Goal: Information Seeking & Learning: Learn about a topic

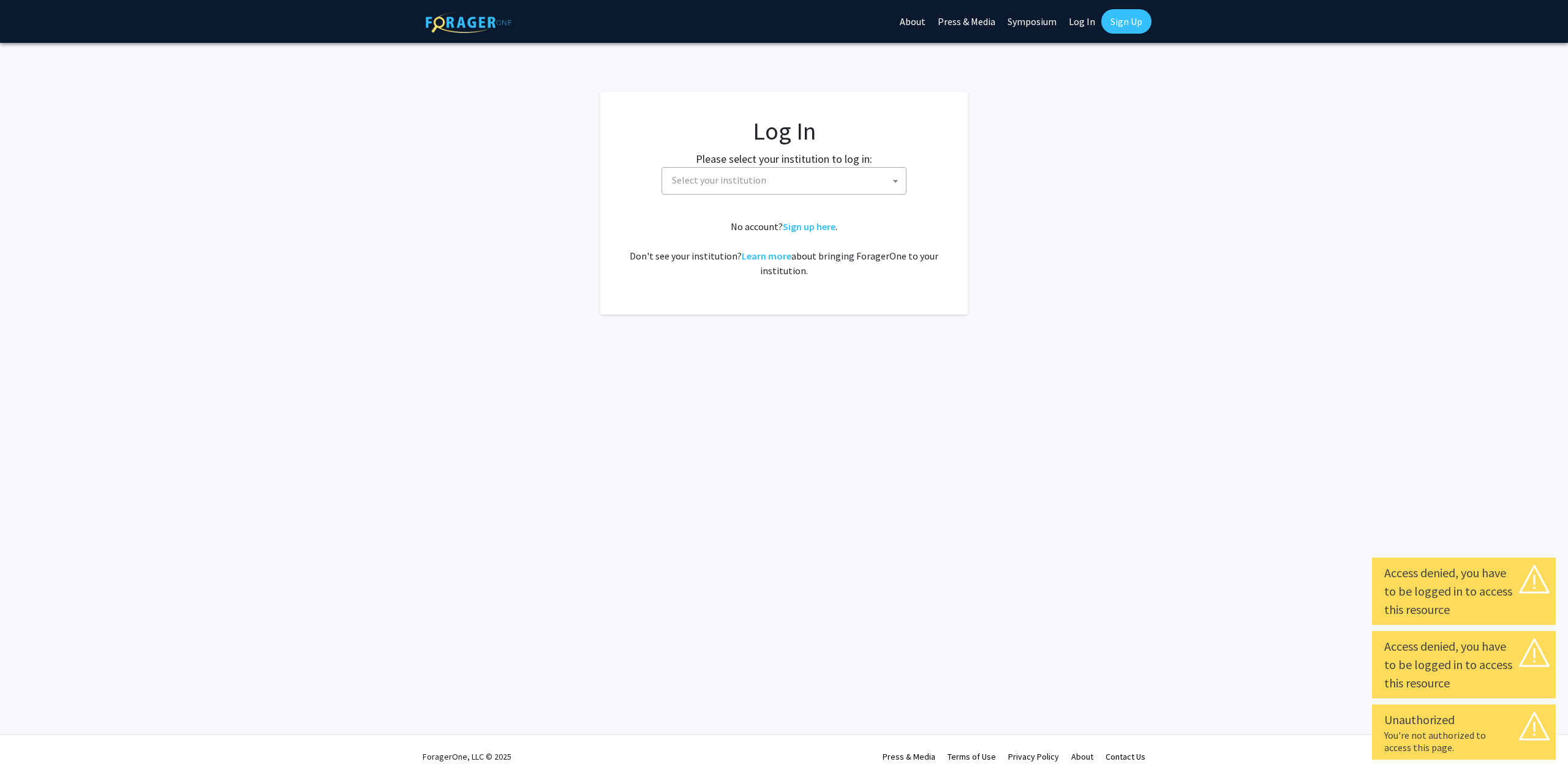
select select
click at [774, 185] on span "Select your institution" at bounding box center [786, 180] width 239 height 25
type input "[PERSON_NAME]"
select select "1"
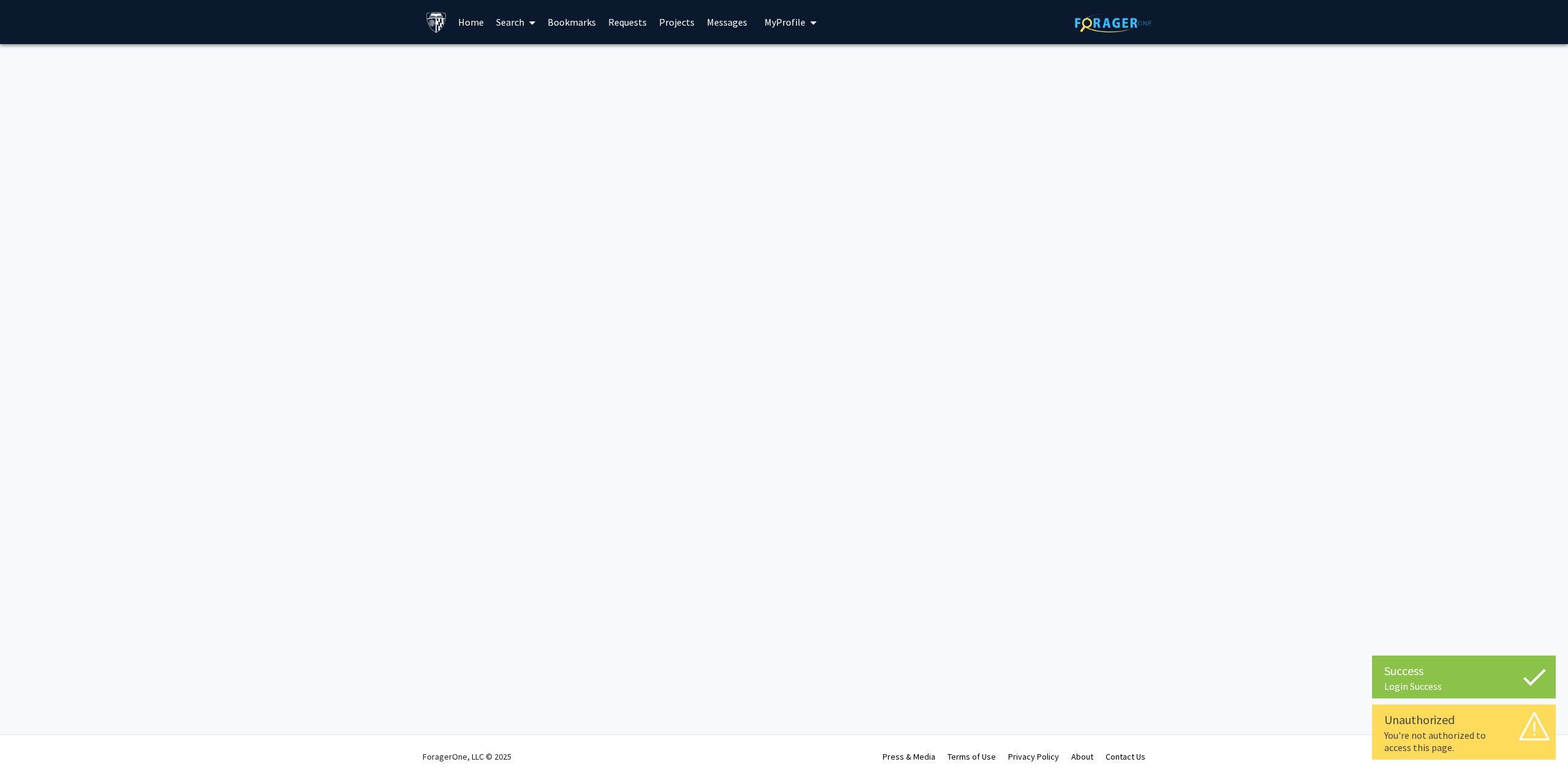
click at [458, 23] on link "Home" at bounding box center [471, 22] width 38 height 43
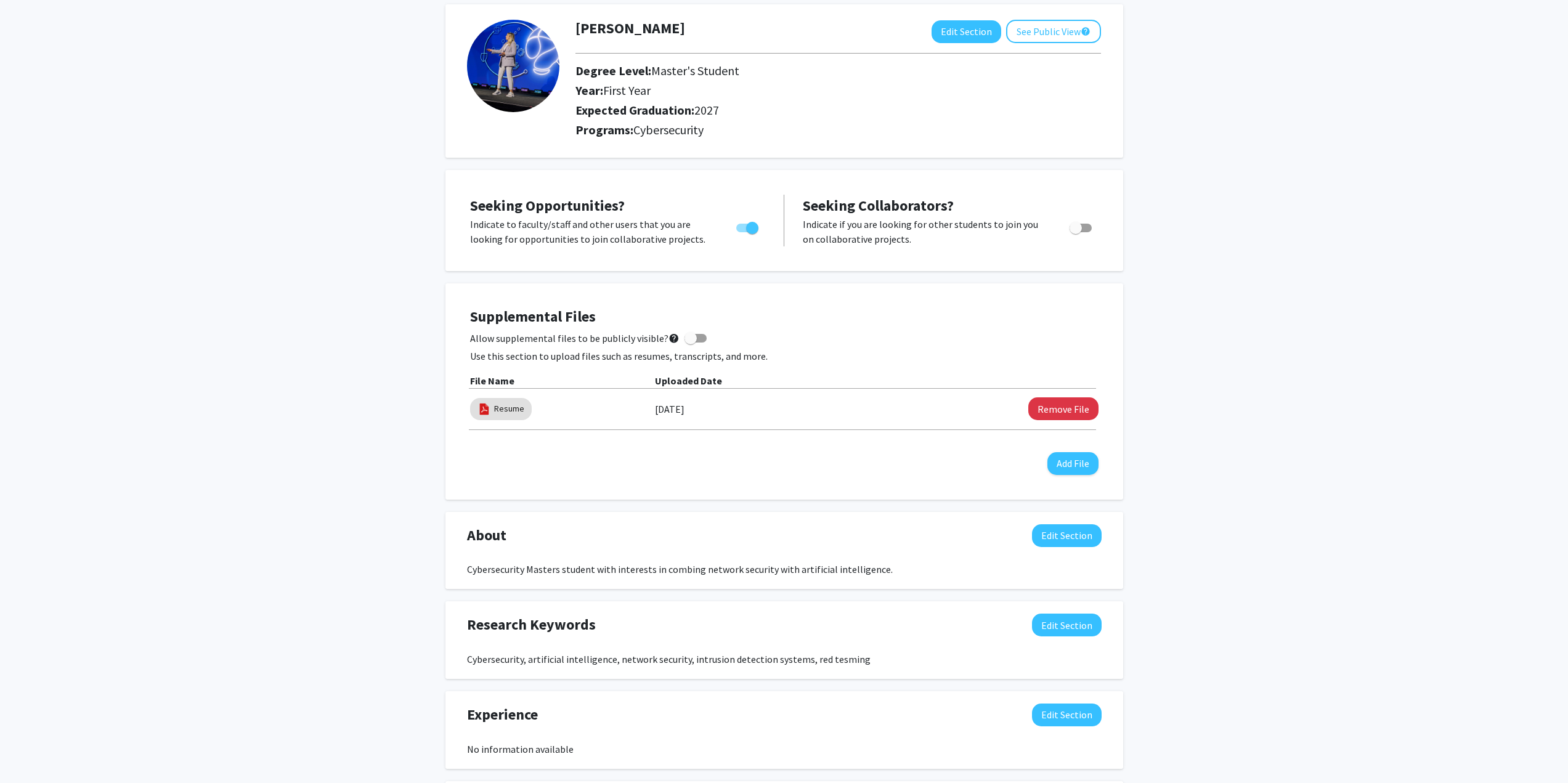
scroll to position [123, 0]
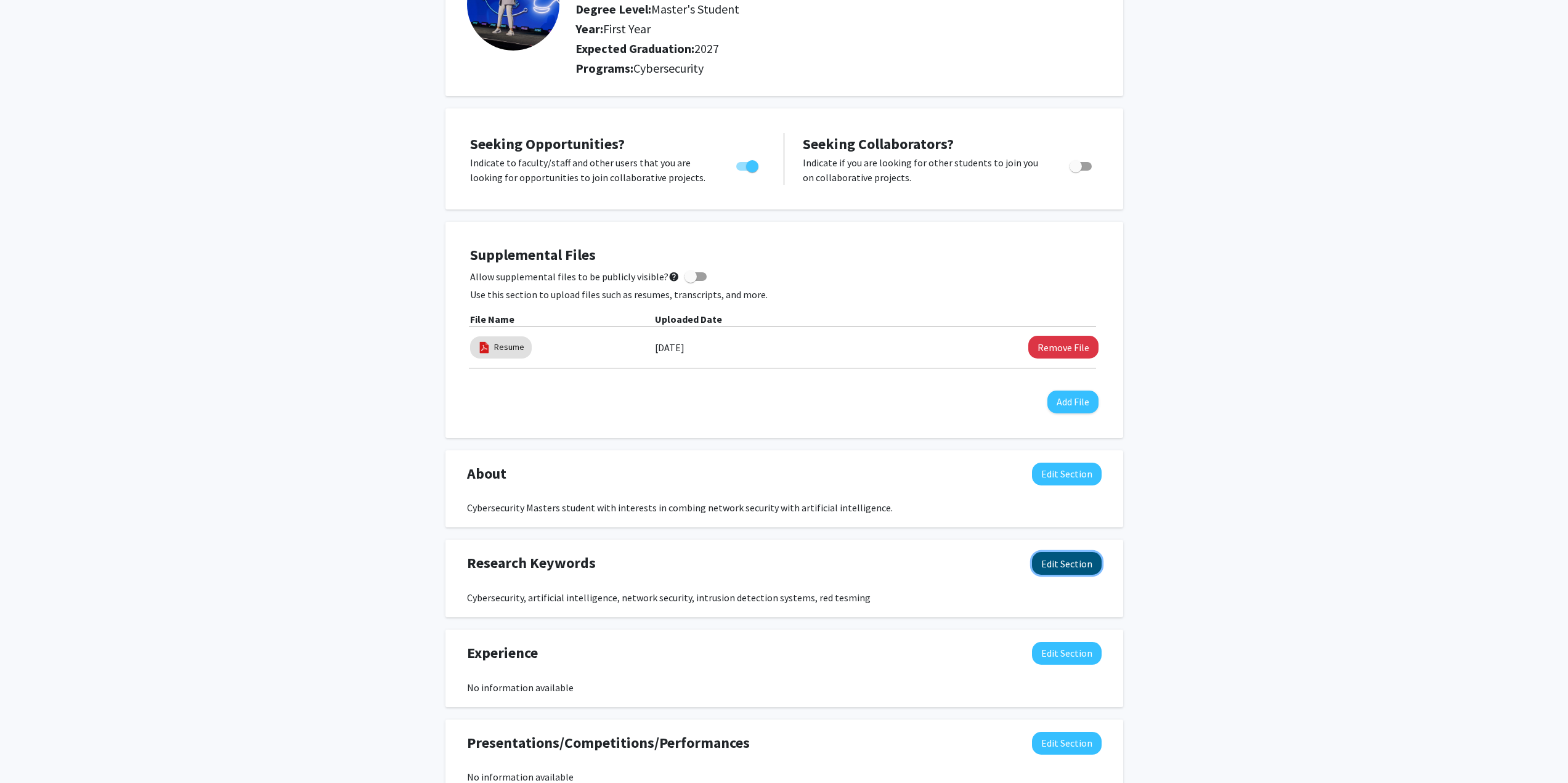
click at [1060, 554] on button "Edit Section" at bounding box center [1067, 563] width 69 height 23
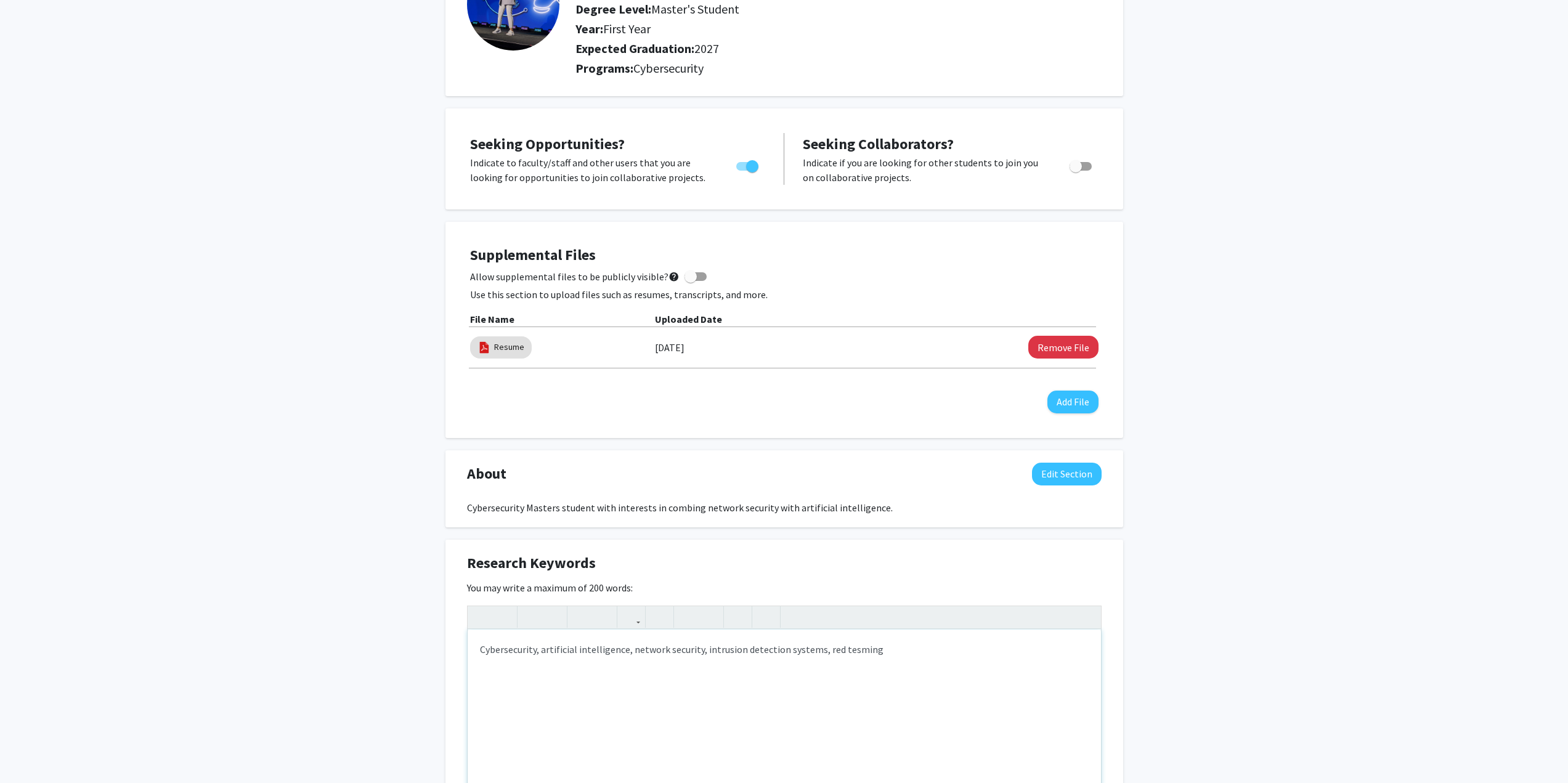
drag, startPoint x: 849, startPoint y: 650, endPoint x: 889, endPoint y: 652, distance: 40.0
click at [851, 650] on div "Cybersecurity, artificial intelligence, network security, intrusion detection s…" at bounding box center [784, 722] width 633 height 185
type textarea "Cybersecurity, artificial intelligence, network security, intrusion detection s…"
click at [1432, 433] on div "Brianna MacDonald Edit Section See Public View help Degree Level: Master's Stud…" at bounding box center [784, 603] width 1568 height 1364
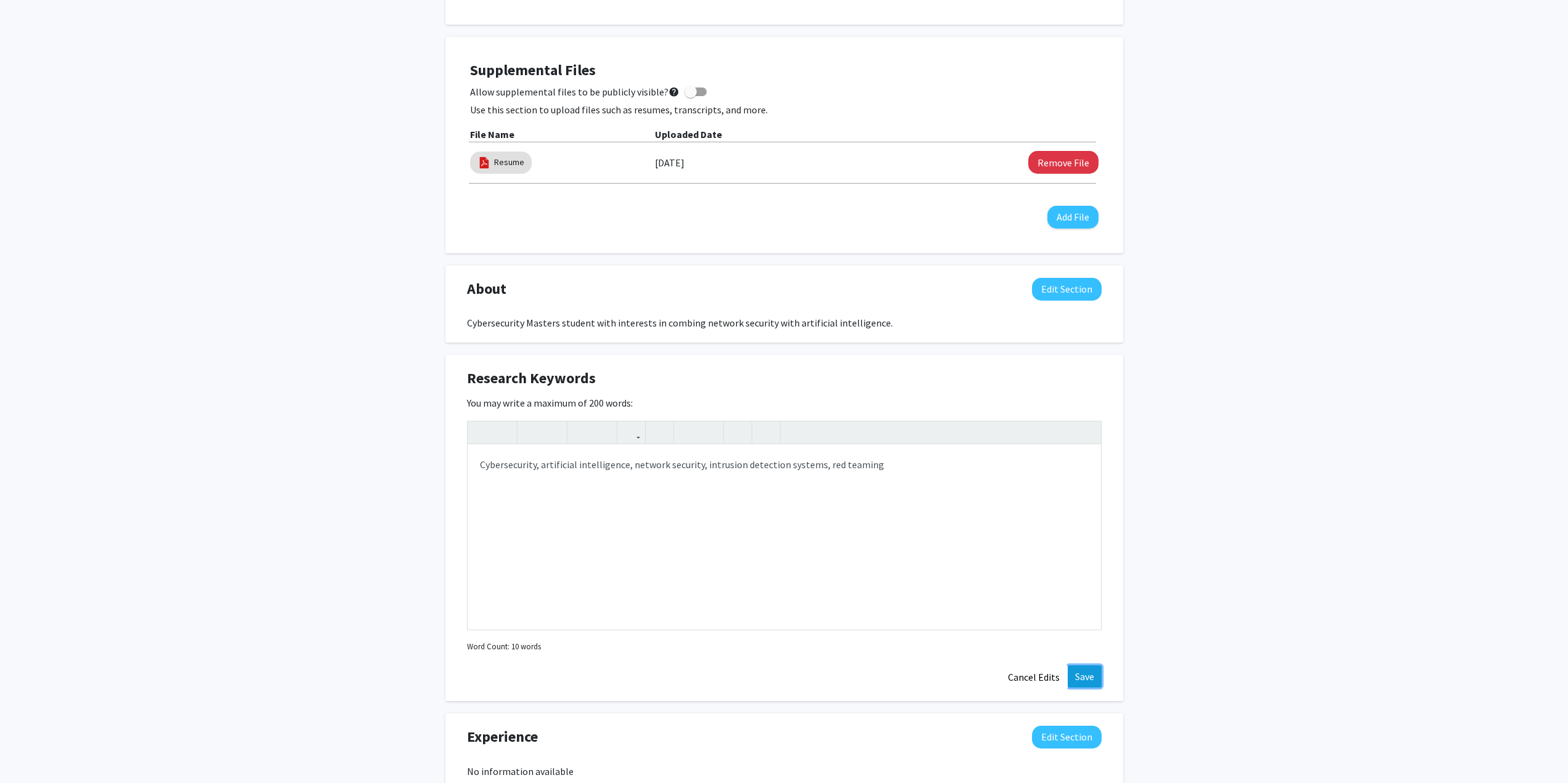
click at [1098, 678] on button "Save" at bounding box center [1085, 677] width 34 height 22
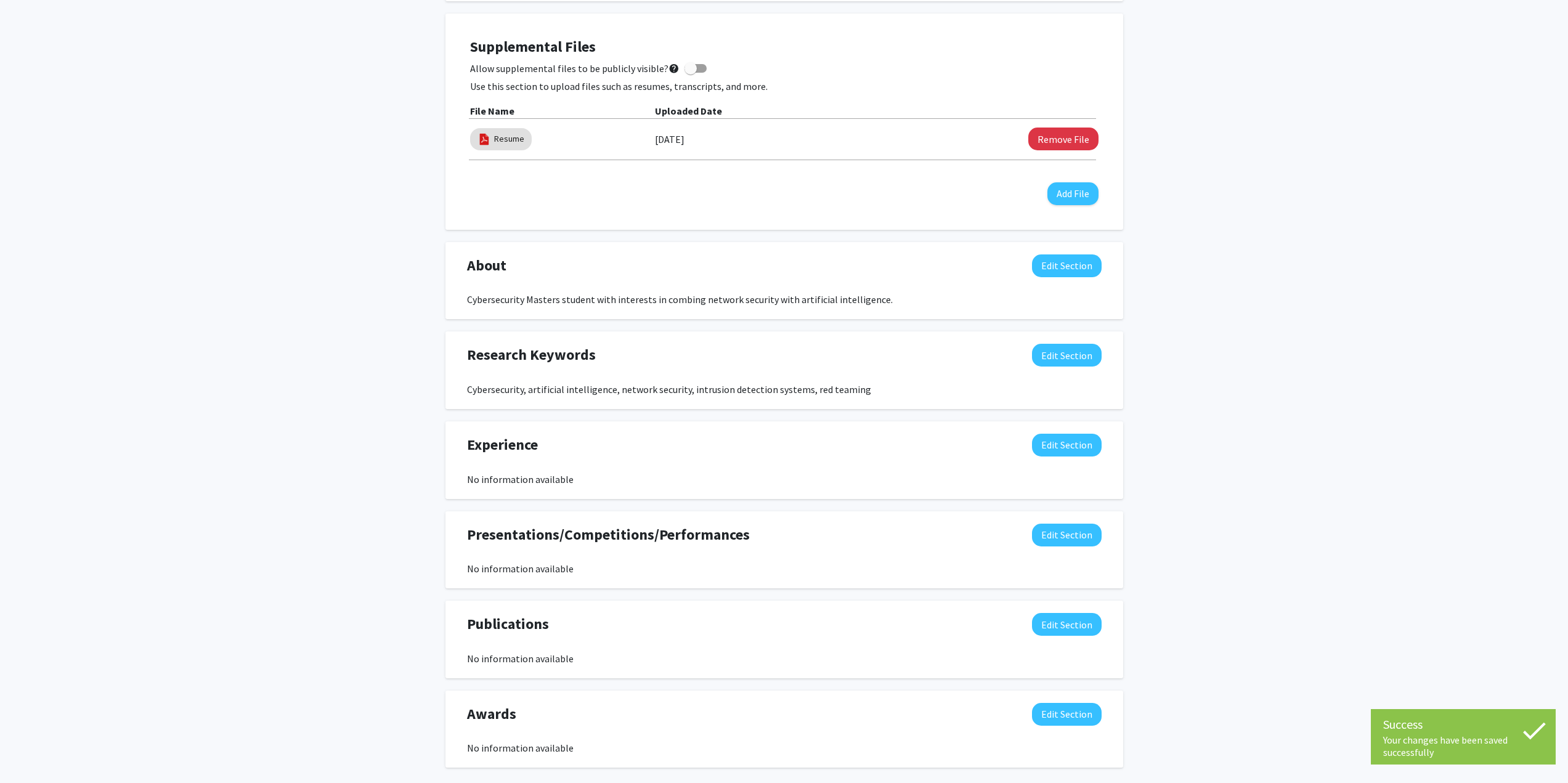
scroll to position [0, 0]
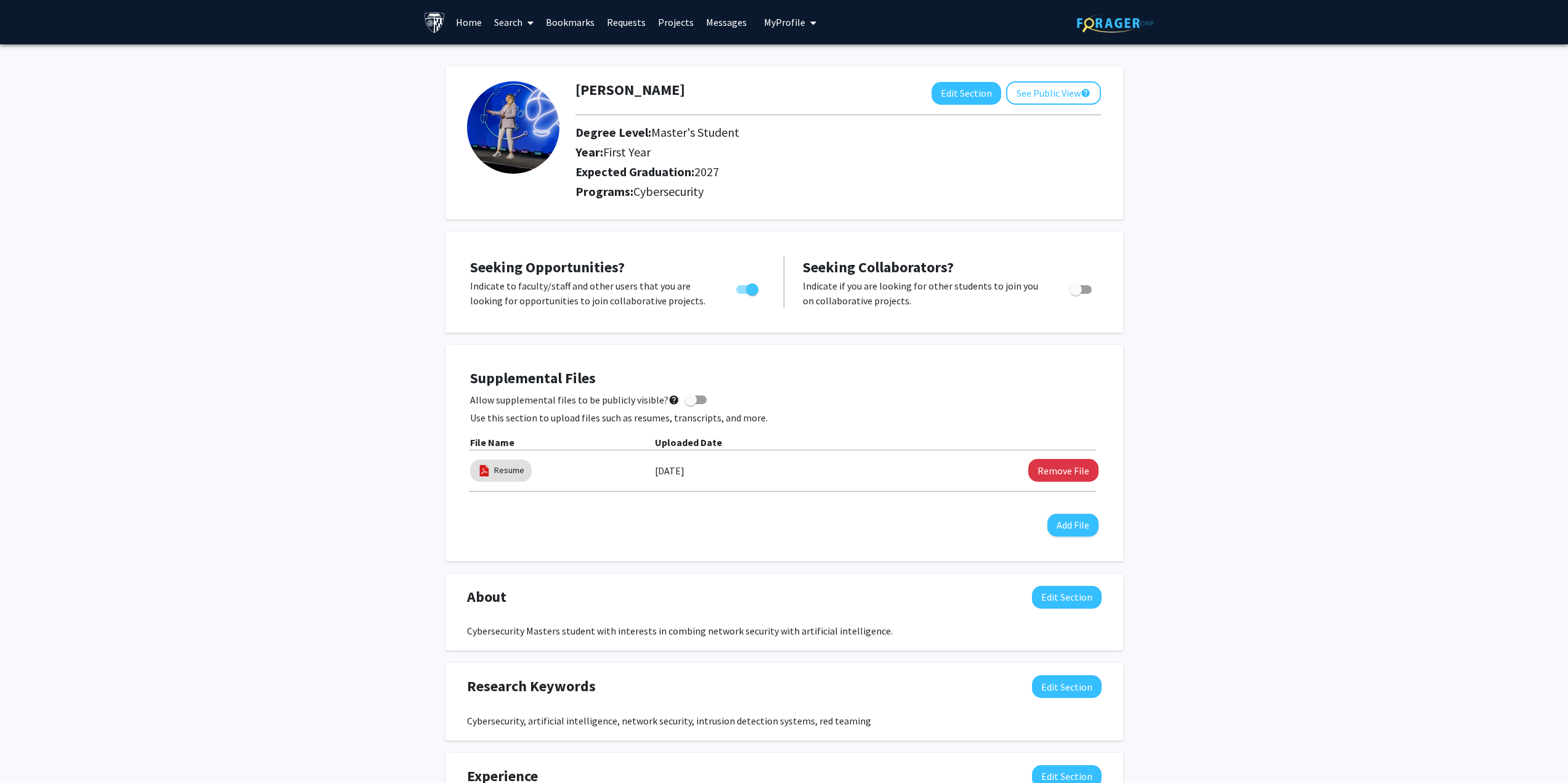
click at [464, 18] on link "Home" at bounding box center [469, 22] width 38 height 44
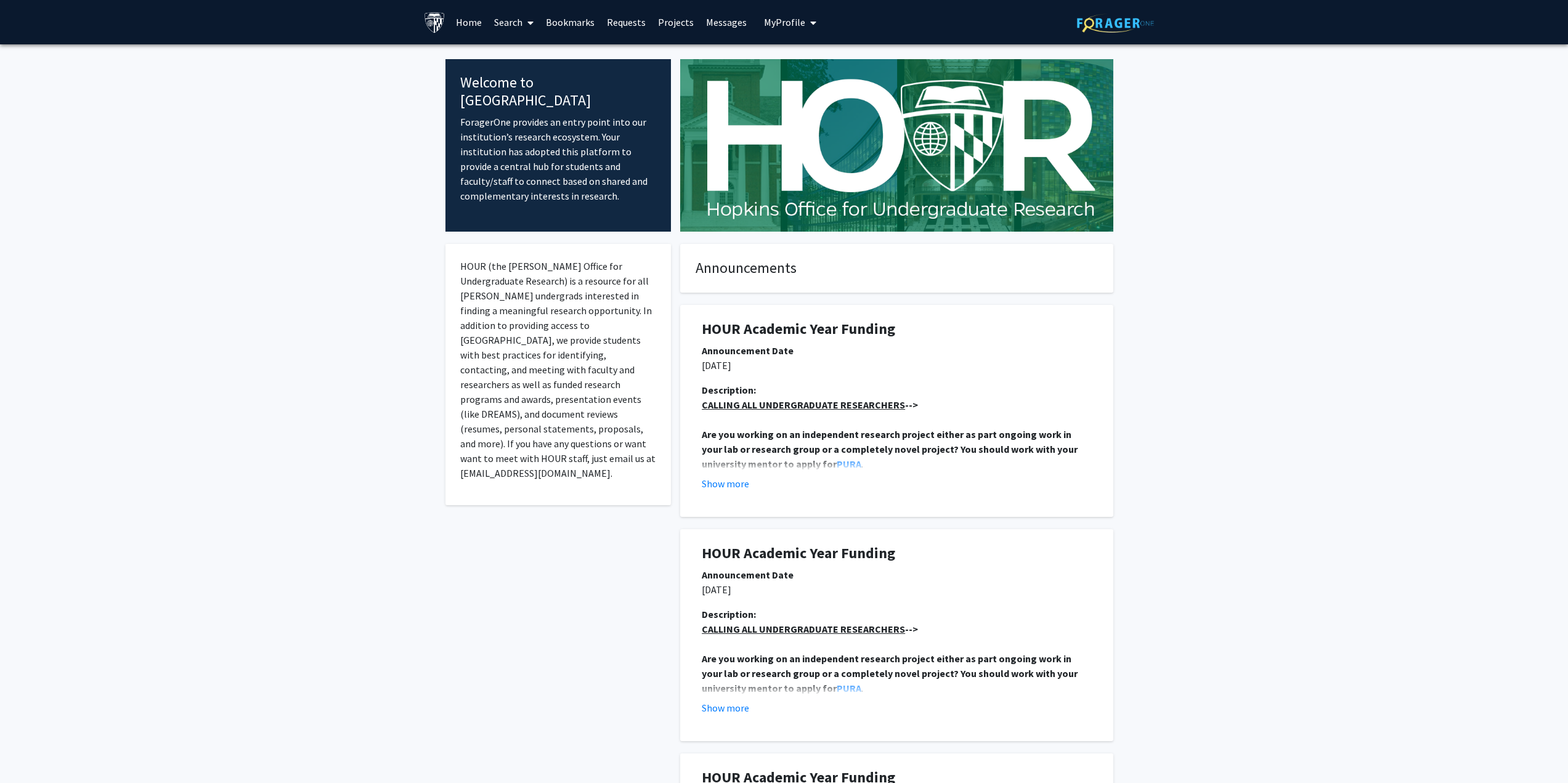
click at [684, 21] on link "Projects" at bounding box center [675, 22] width 48 height 44
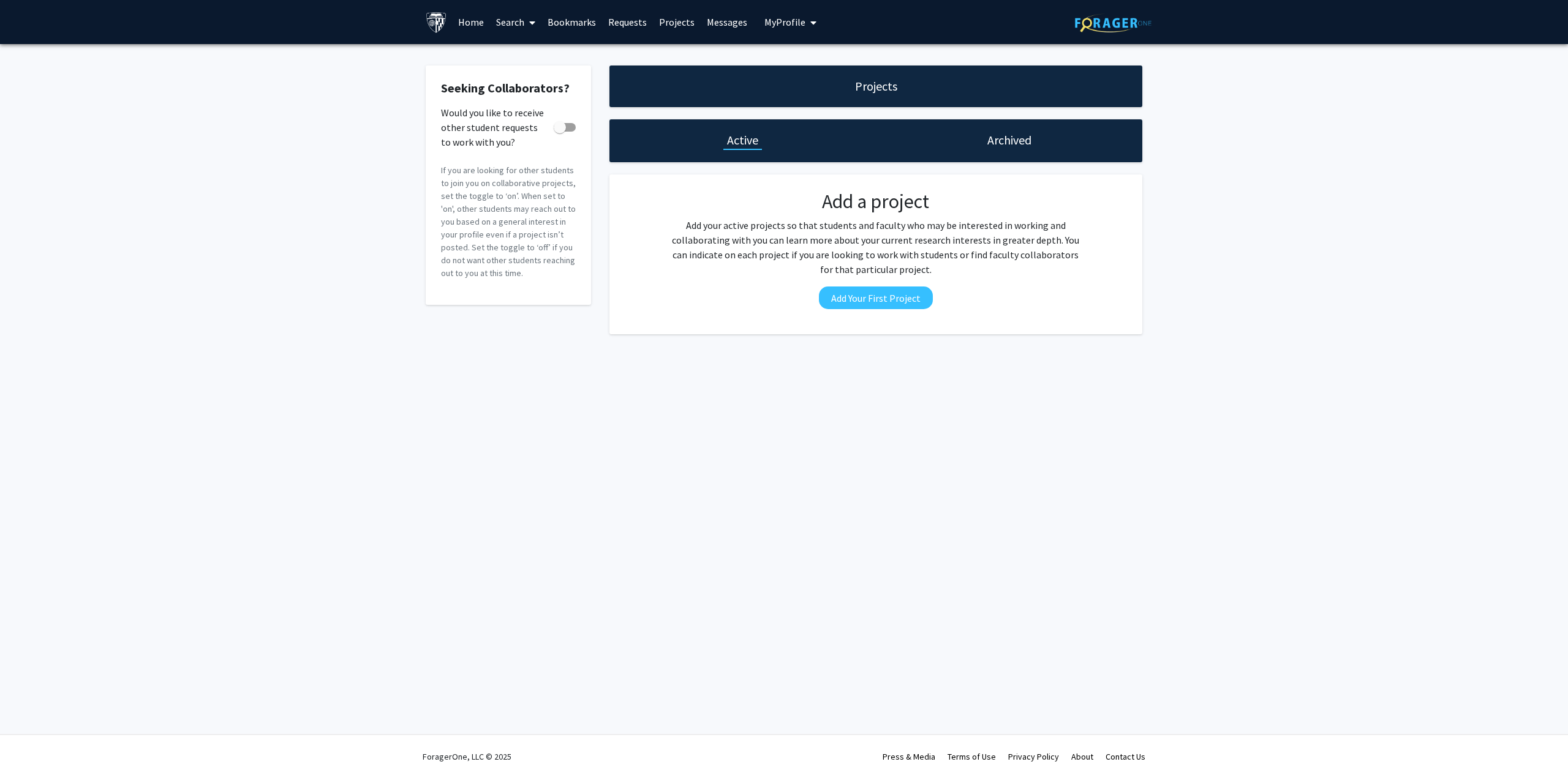
click at [783, 20] on span "My Profile" at bounding box center [785, 22] width 41 height 12
click at [479, 24] on link "Home" at bounding box center [471, 22] width 38 height 43
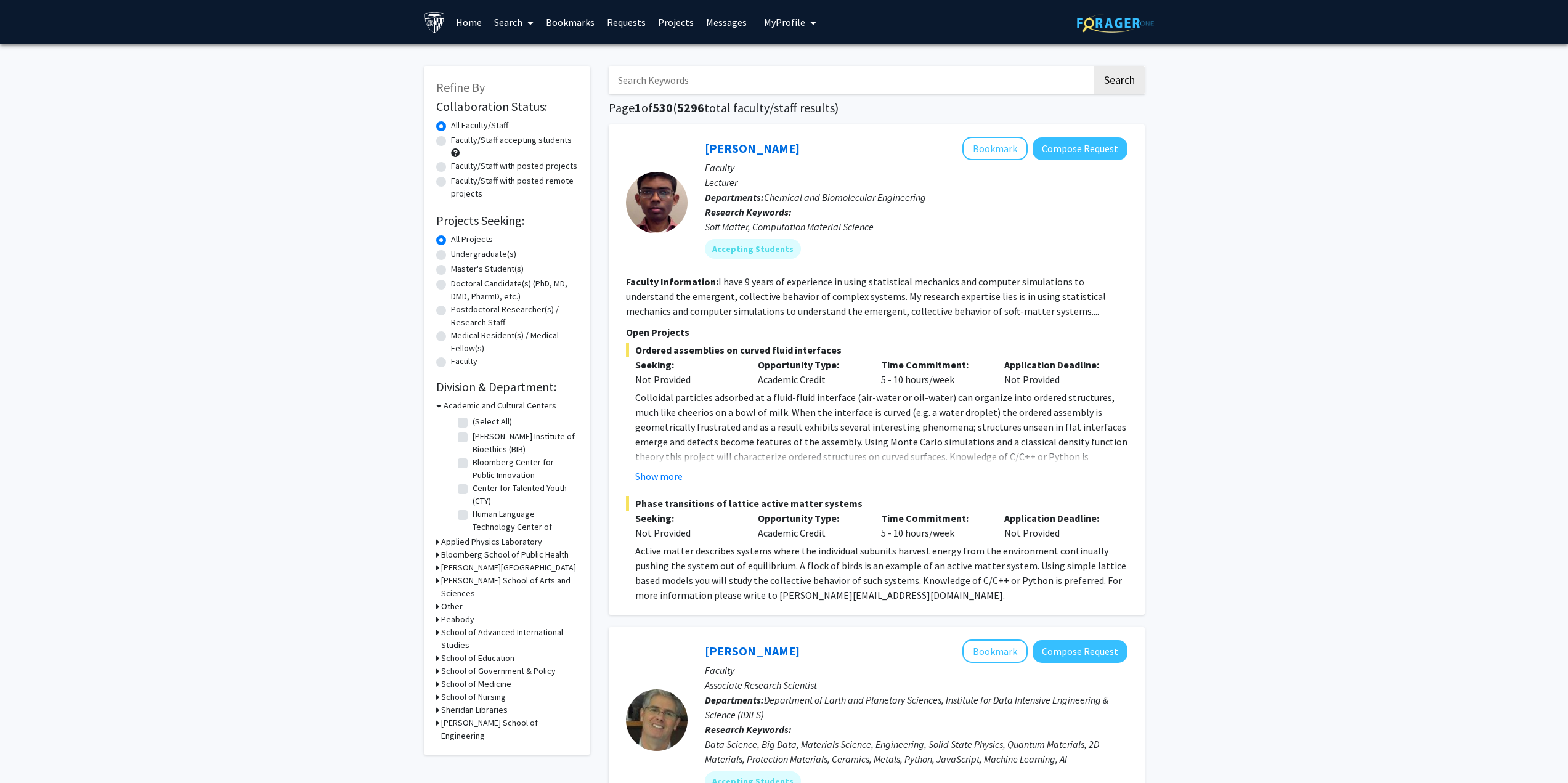
click at [451, 269] on label "Master's Student(s)" at bounding box center [487, 269] width 73 height 13
click at [451, 269] on input "Master's Student(s)" at bounding box center [455, 266] width 8 height 8
radio input "true"
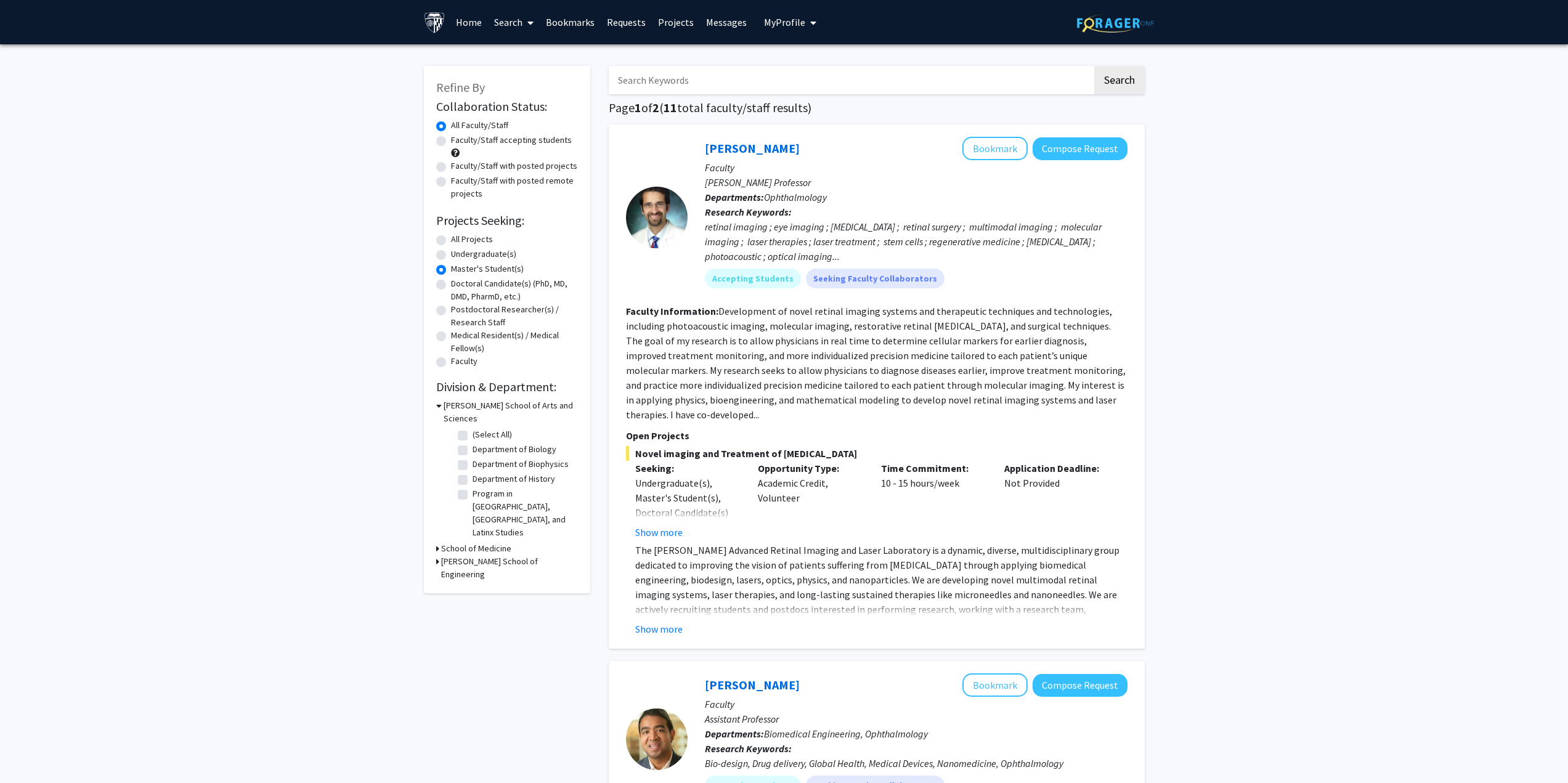
click at [439, 555] on div "Whiting School of Engineering" at bounding box center [507, 568] width 142 height 26
click at [441, 555] on h3 "Whiting School of Engineering" at bounding box center [509, 568] width 137 height 26
click at [440, 543] on div "School of Medicine" at bounding box center [507, 549] width 142 height 13
click at [433, 520] on div "Refine By Collaboration Status: Collaboration Status All Faculty/Staff Collabor…" at bounding box center [507, 373] width 167 height 615
click at [501, 142] on label "Faculty/Staff accepting students" at bounding box center [512, 140] width 121 height 13
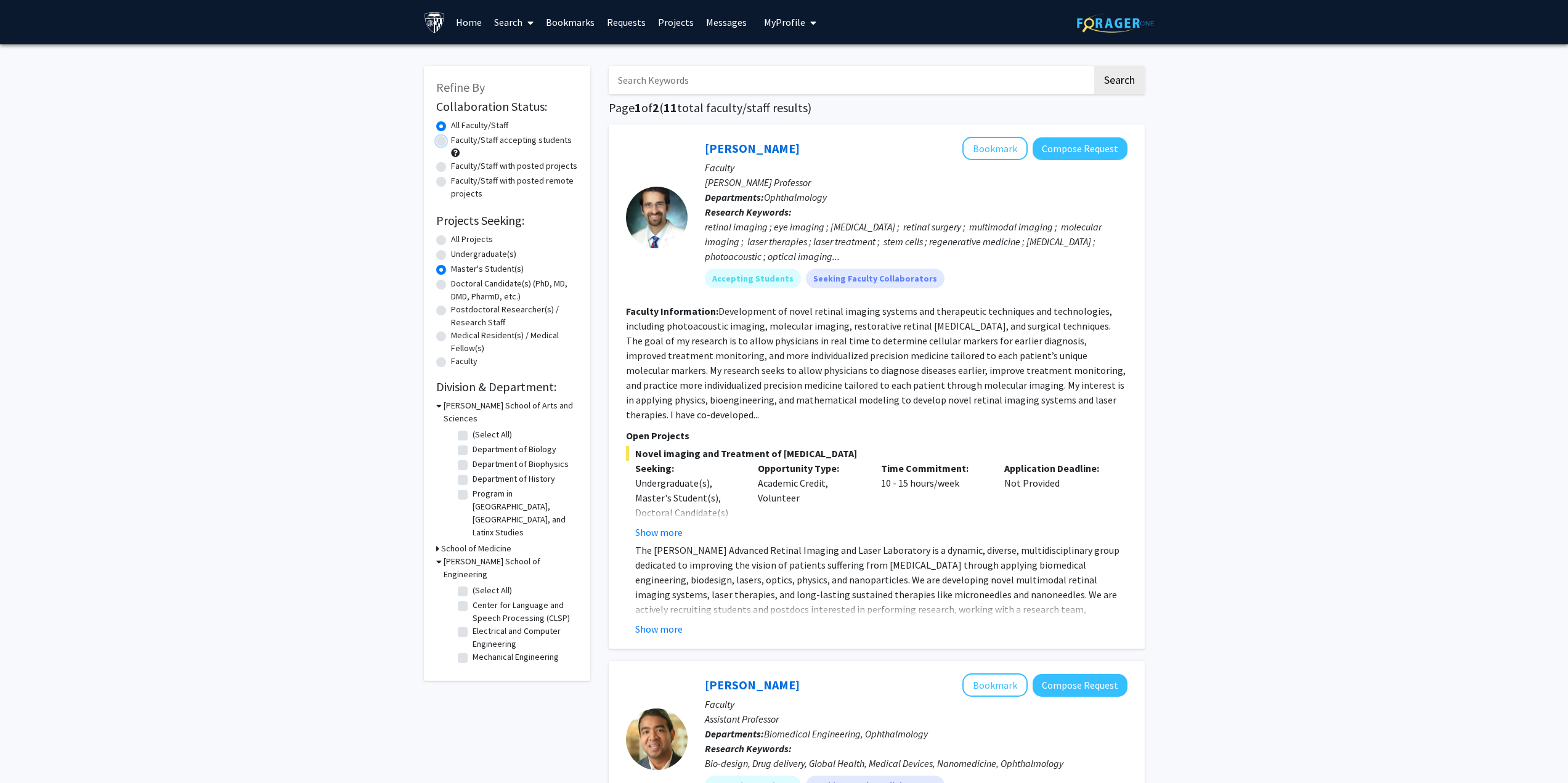
click at [459, 142] on input "Faculty/Staff accepting students" at bounding box center [455, 137] width 8 height 8
radio input "true"
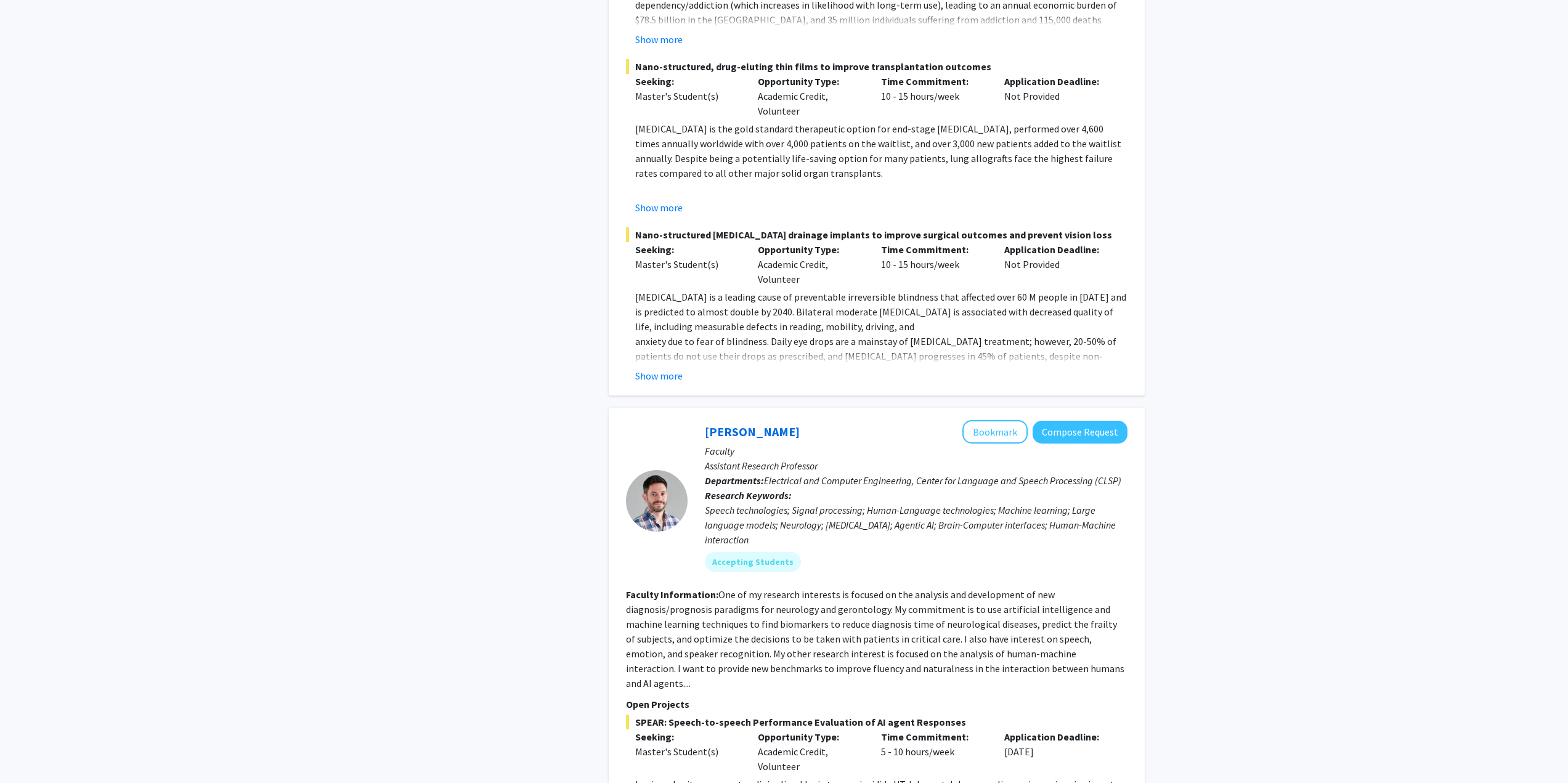
scroll to position [1233, 0]
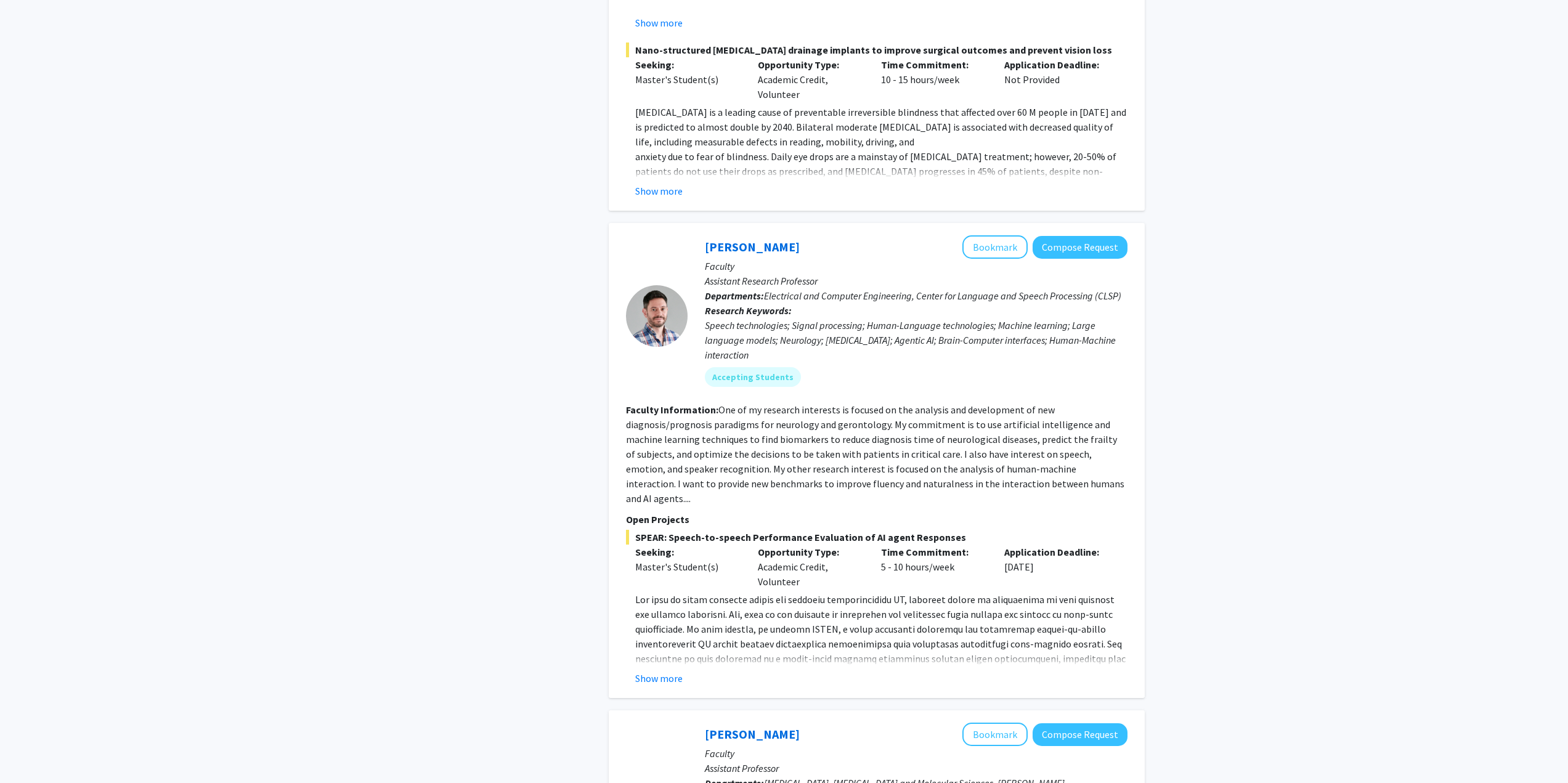
click at [655, 620] on p at bounding box center [882, 703] width 492 height 222
click at [655, 642] on div "Laureano Moro-Velazquez Bookmark Compose Request Faculty Assistant Research Pro…" at bounding box center [877, 461] width 536 height 475
click at [659, 626] on fg-read-more "Students interested in this project must send their CV. Show more" at bounding box center [877, 638] width 501 height 94
click at [659, 671] on button "Show more" at bounding box center [659, 678] width 47 height 15
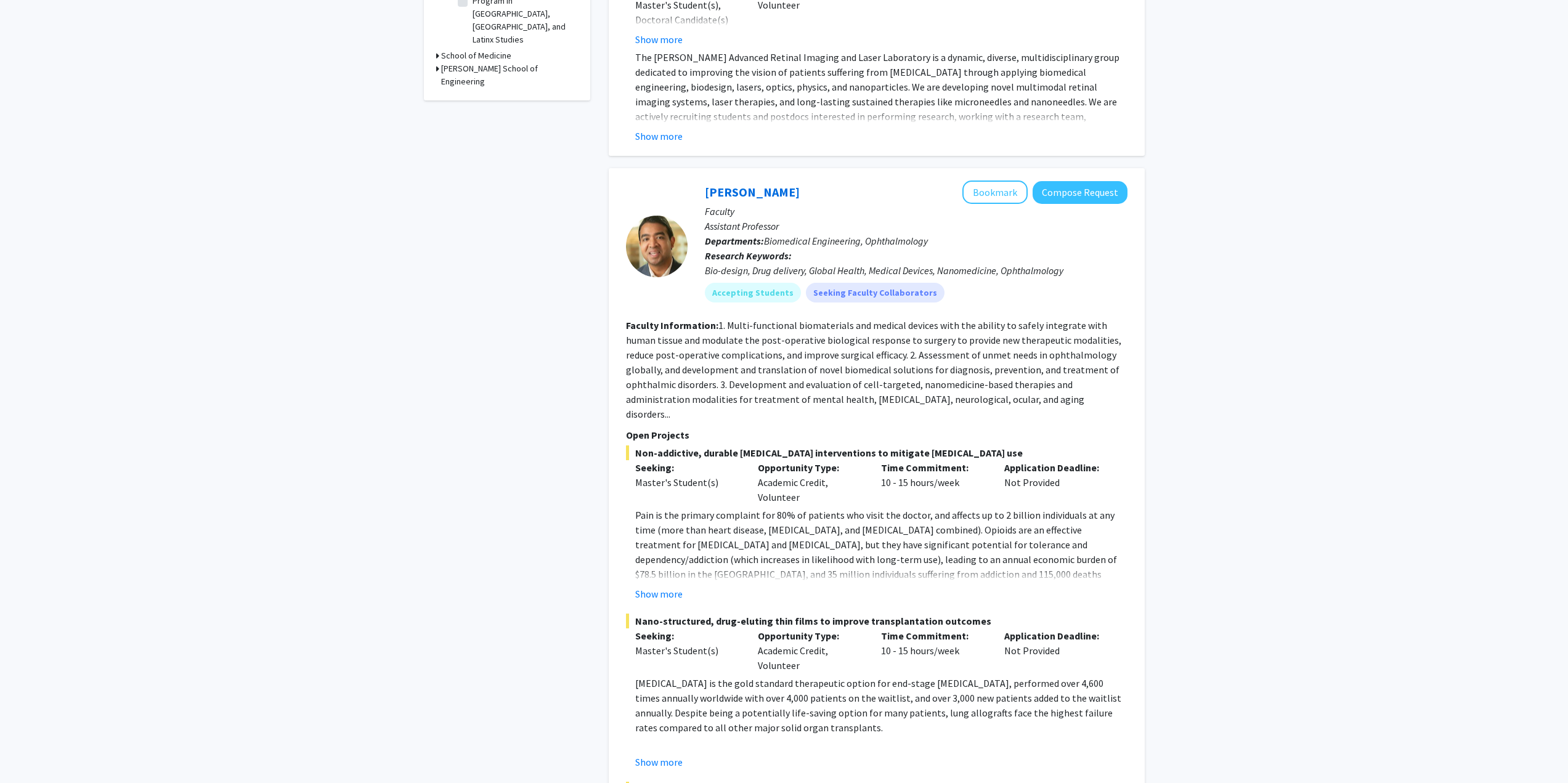
scroll to position [0, 0]
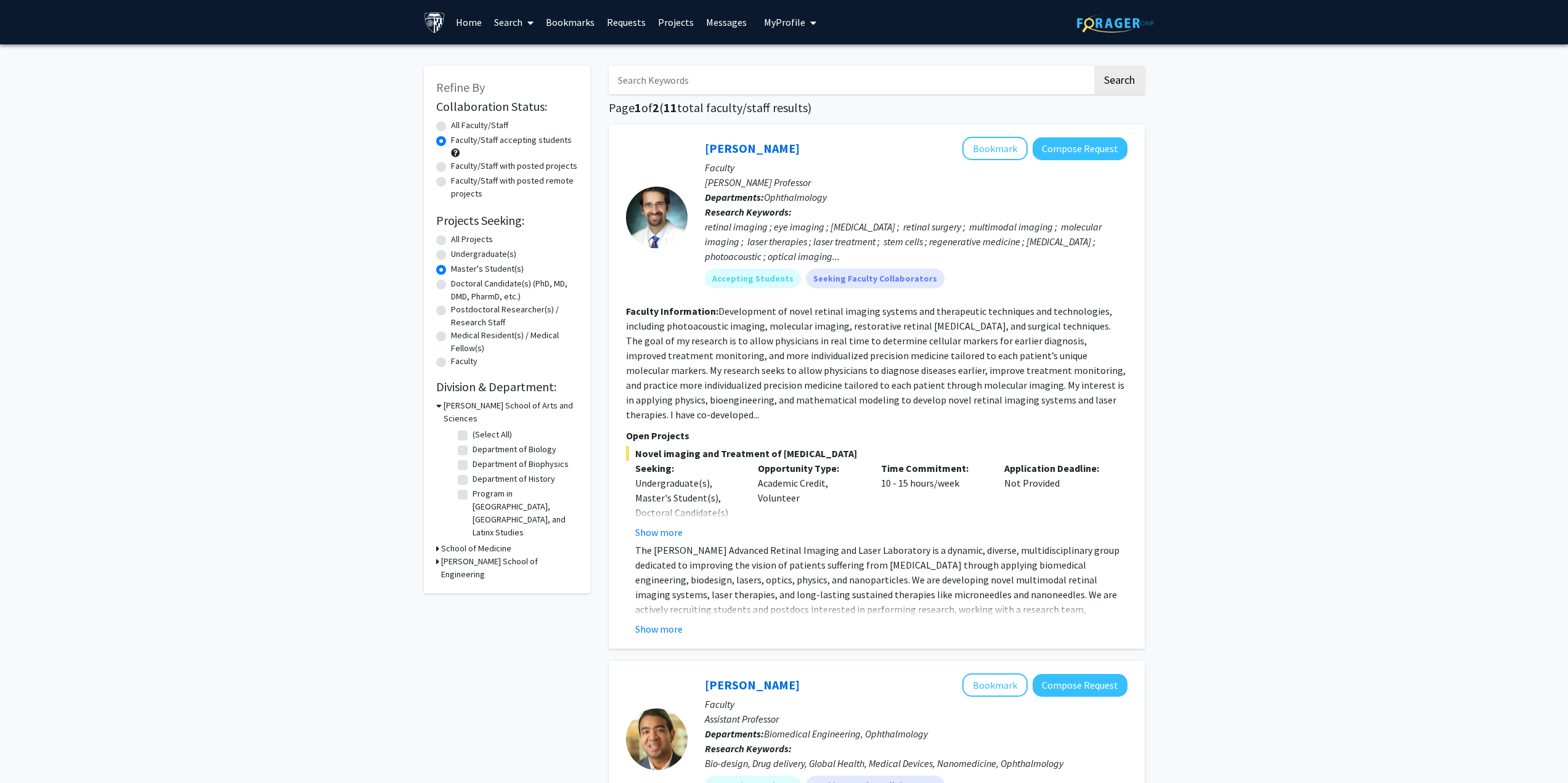
click at [705, 79] on input "Search Keywords" at bounding box center [851, 80] width 484 height 28
type input "AI"
click at [1094, 66] on button "Search" at bounding box center [1119, 80] width 51 height 28
radio input "true"
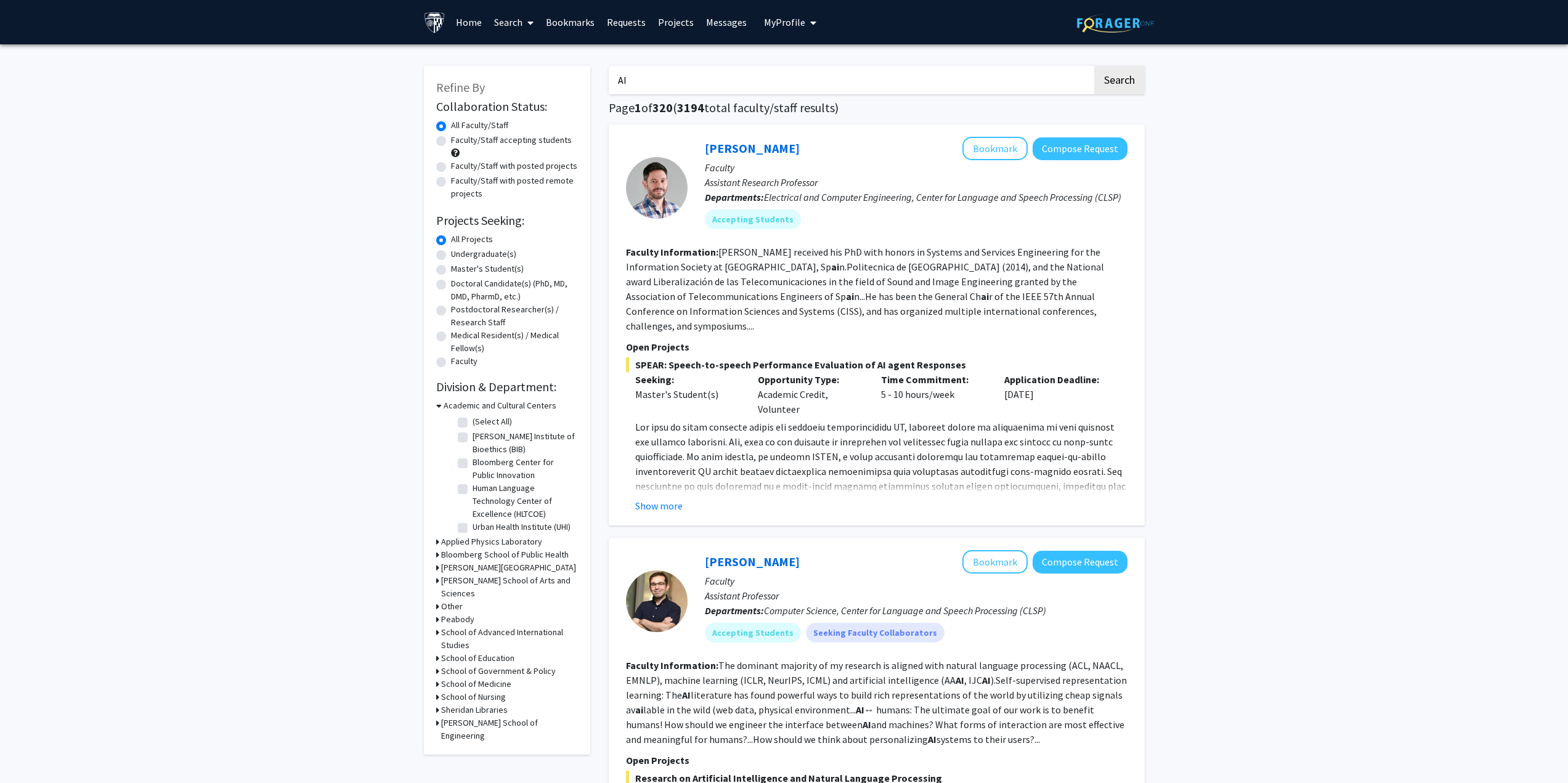
click at [494, 141] on label "Faculty/Staff accepting students" at bounding box center [512, 140] width 121 height 13
click at [459, 141] on input "Faculty/Staff accepting students" at bounding box center [455, 137] width 8 height 8
radio input "true"
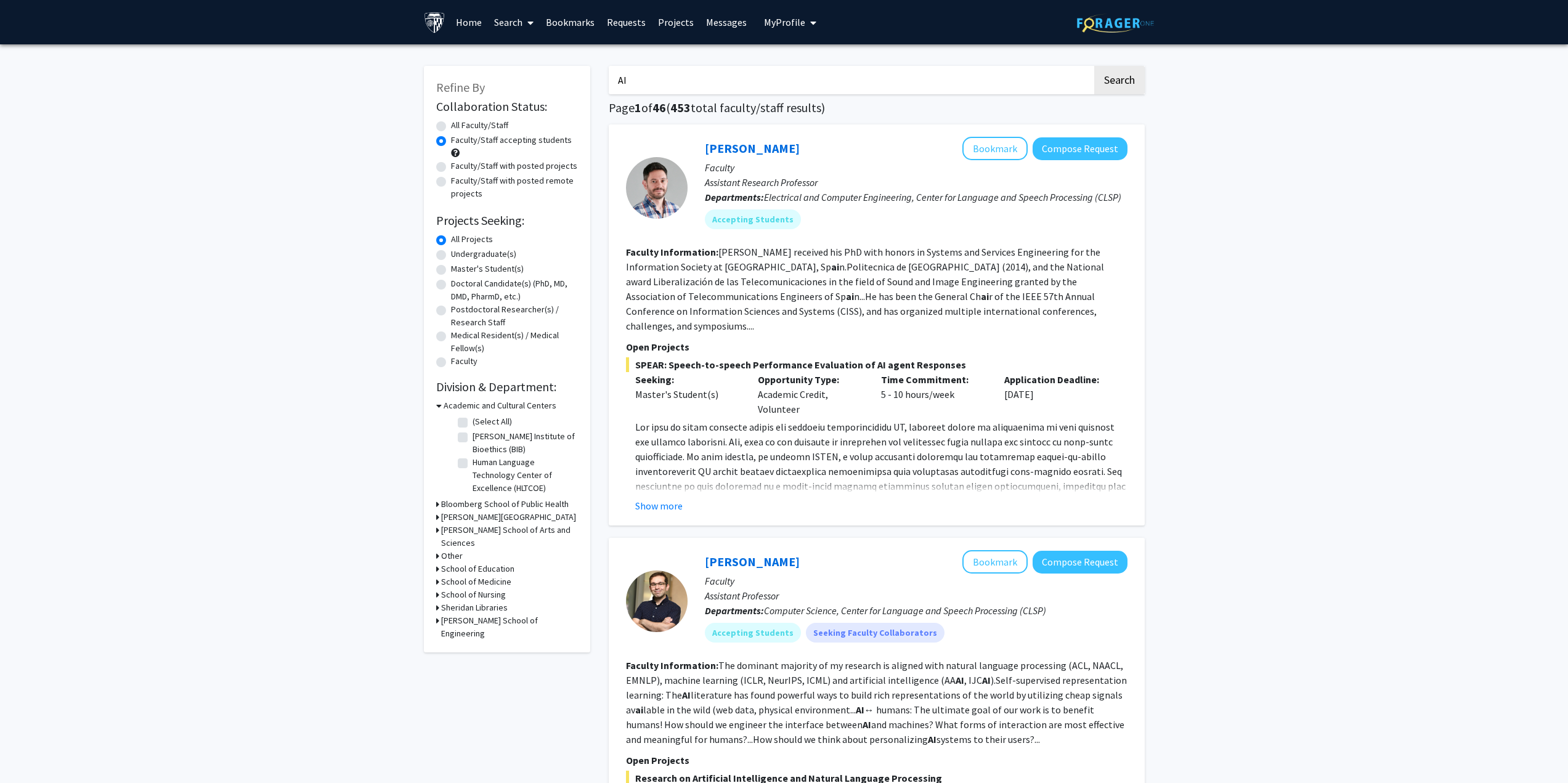
drag, startPoint x: 524, startPoint y: 165, endPoint x: 533, endPoint y: 165, distance: 9.0
click at [523, 165] on label "Faculty/Staff with posted projects" at bounding box center [514, 166] width 126 height 13
click at [459, 165] on input "Faculty/Staff with posted projects" at bounding box center [455, 163] width 8 height 8
radio input "true"
click at [484, 178] on label "Faculty/Staff with posted remote projects" at bounding box center [515, 187] width 127 height 26
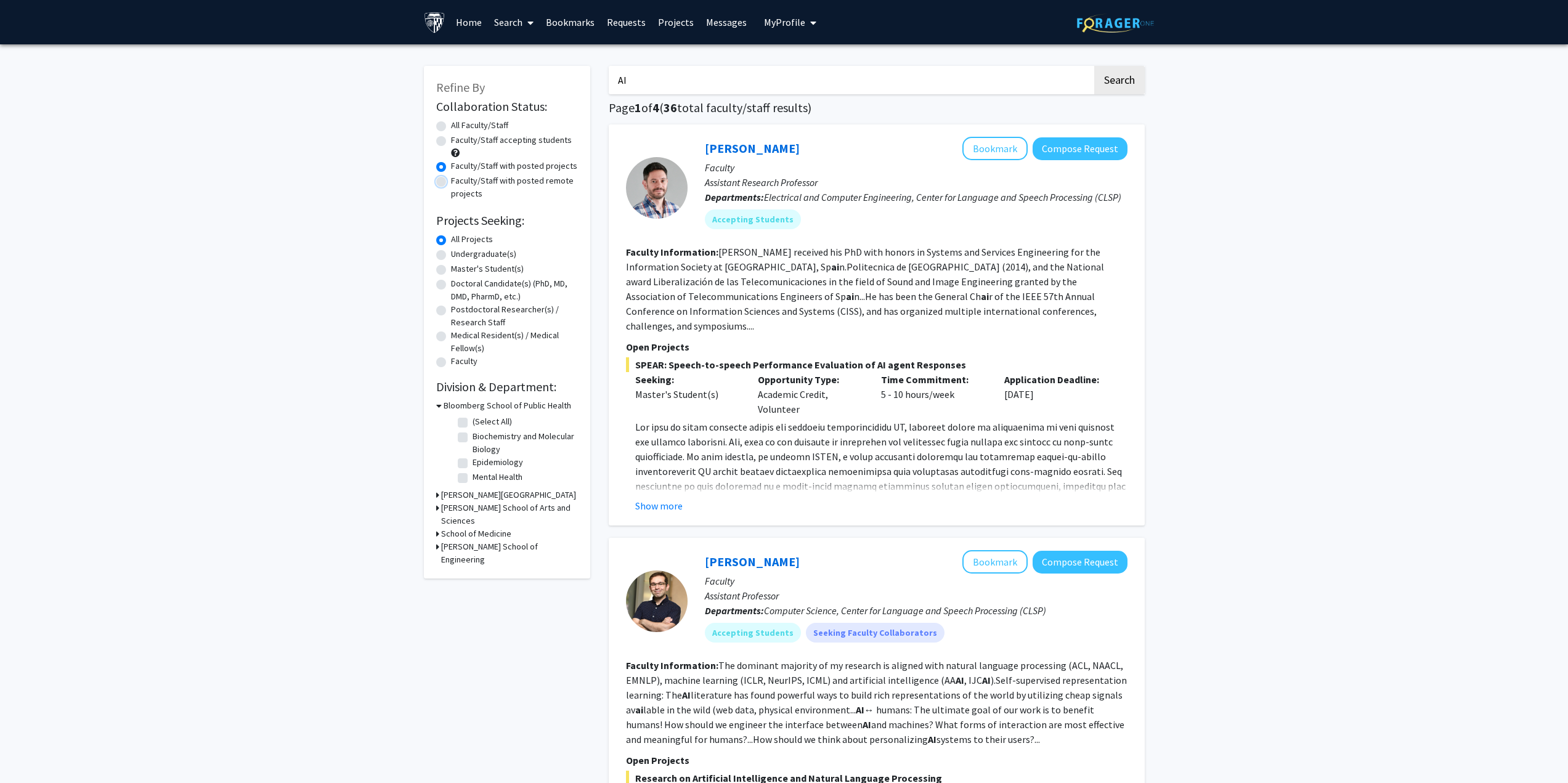
click at [459, 178] on input "Faculty/Staff with posted remote projects" at bounding box center [455, 178] width 8 height 8
radio input "true"
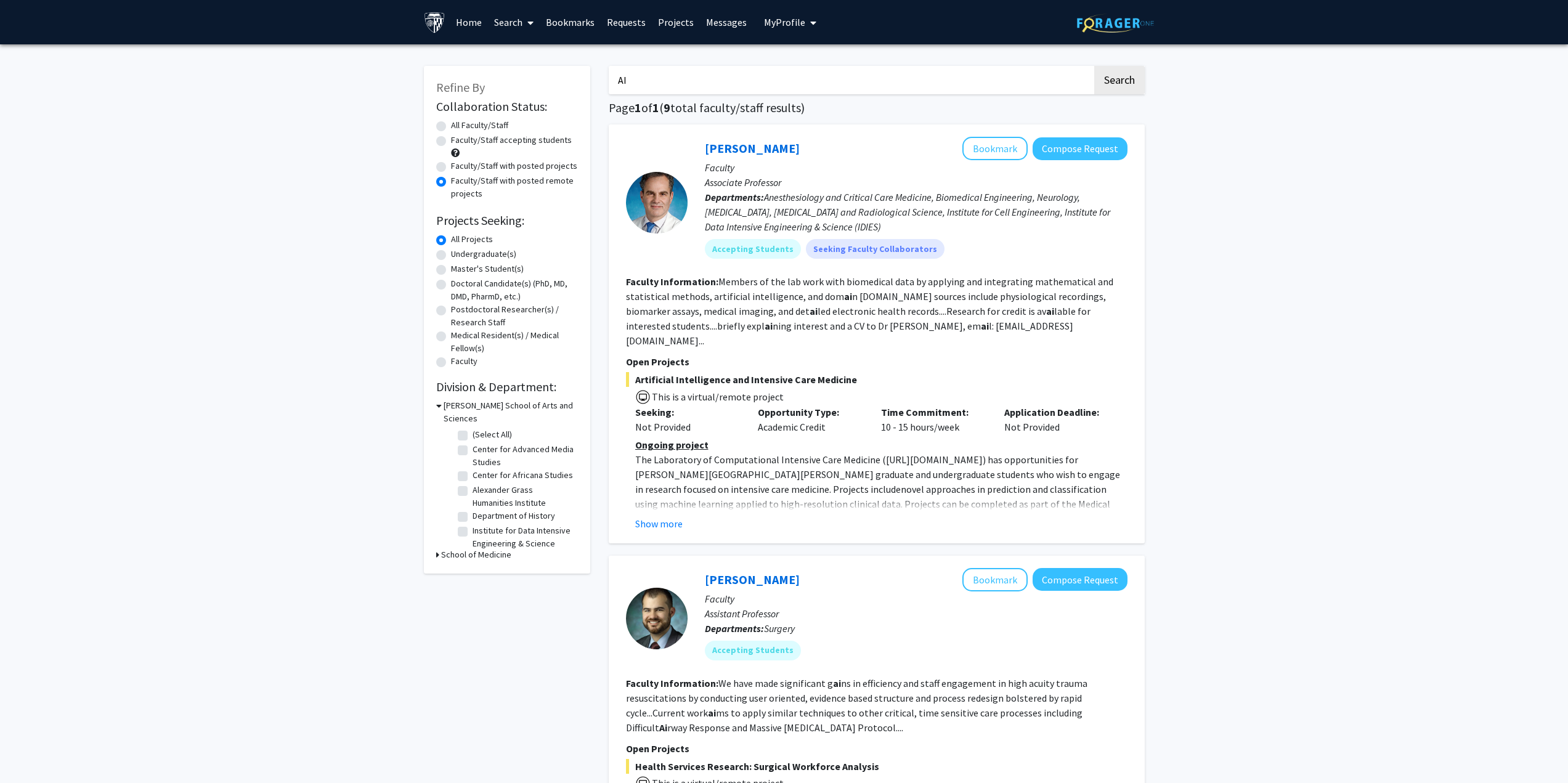
click at [695, 86] on input "AI" at bounding box center [851, 80] width 484 height 28
type input "machine learning"
click at [1094, 66] on button "Search" at bounding box center [1119, 80] width 51 height 28
radio input "true"
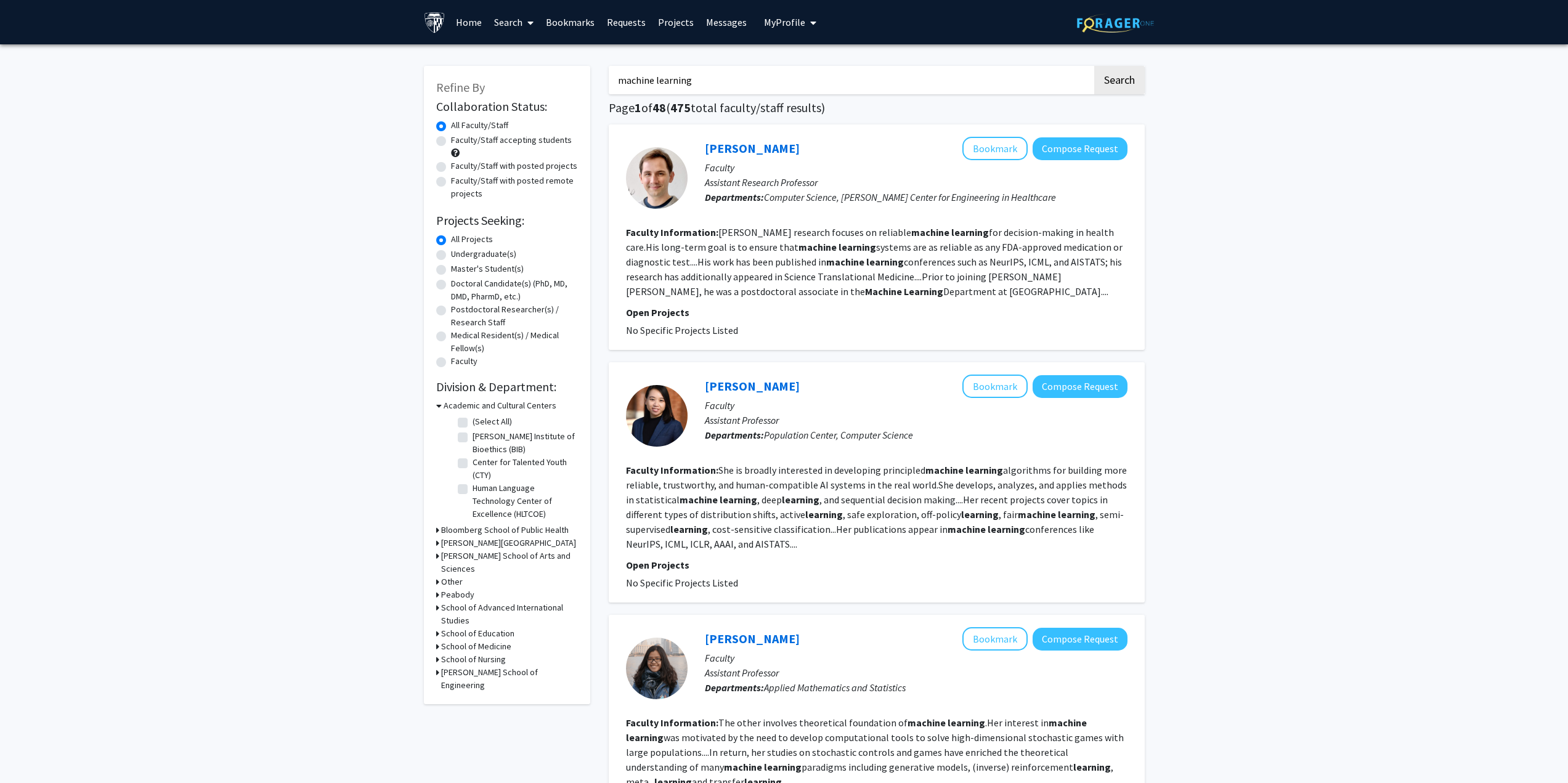
click at [497, 167] on label "Faculty/Staff with posted projects" at bounding box center [514, 166] width 126 height 13
click at [459, 167] on input "Faculty/Staff with posted projects" at bounding box center [455, 163] width 8 height 8
radio input "true"
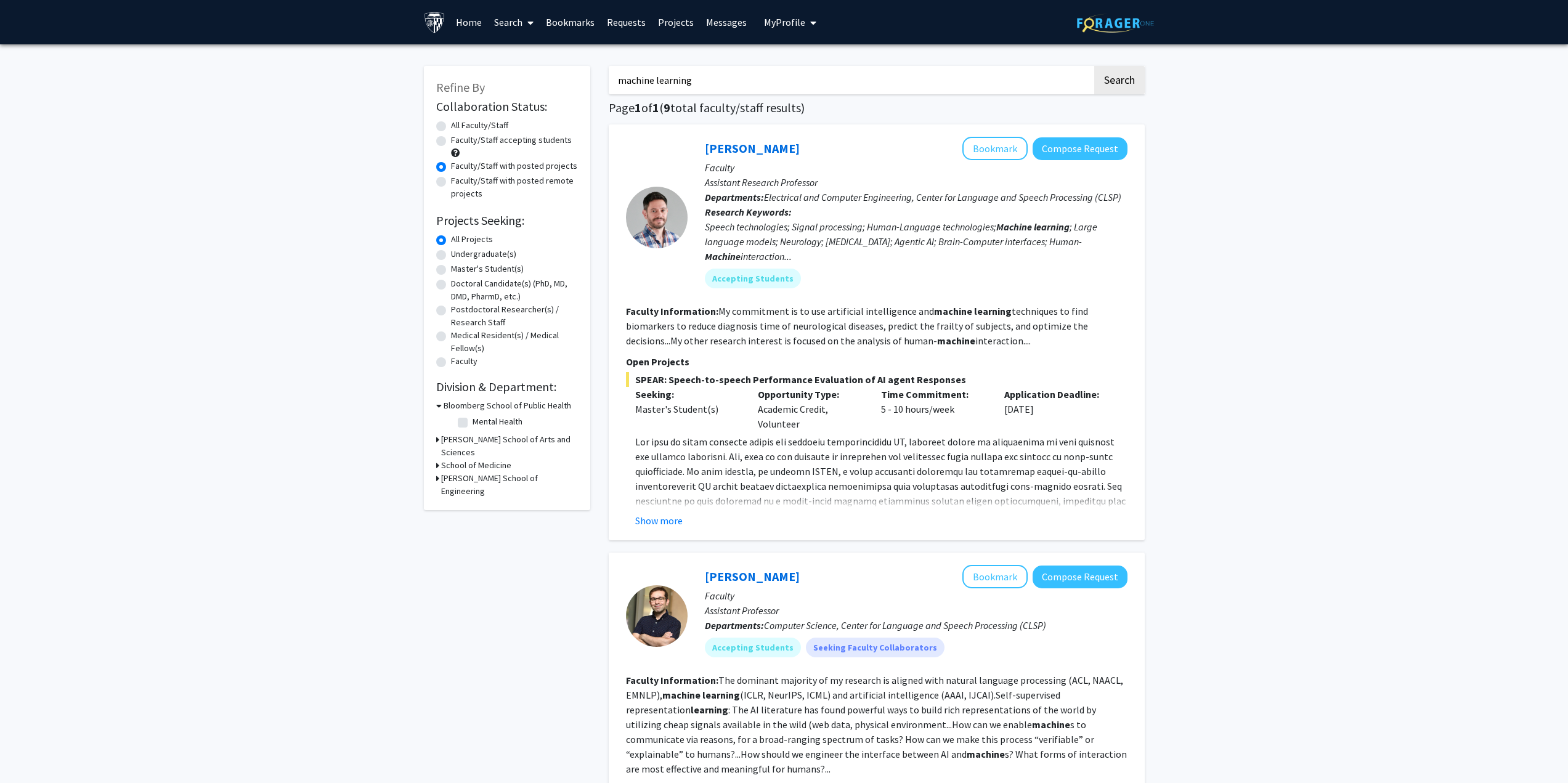
click at [482, 187] on label "Faculty/Staff with posted remote projects" at bounding box center [515, 187] width 127 height 26
click at [459, 182] on input "Faculty/Staff with posted remote projects" at bounding box center [455, 178] width 8 height 8
radio input "true"
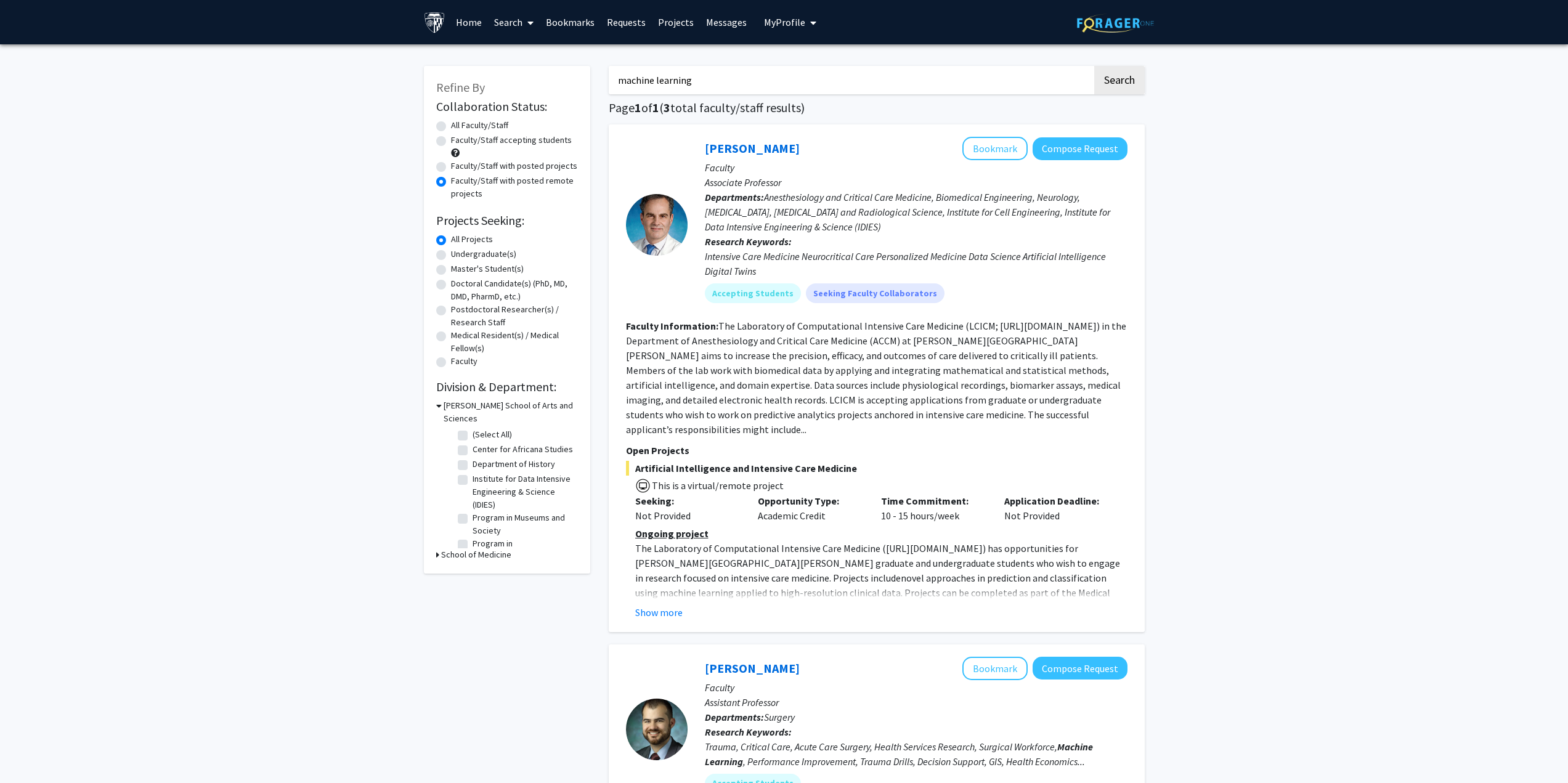
click at [493, 270] on label "Master's Student(s)" at bounding box center [487, 269] width 73 height 13
click at [459, 270] on input "Master's Student(s)" at bounding box center [455, 266] width 8 height 8
radio input "true"
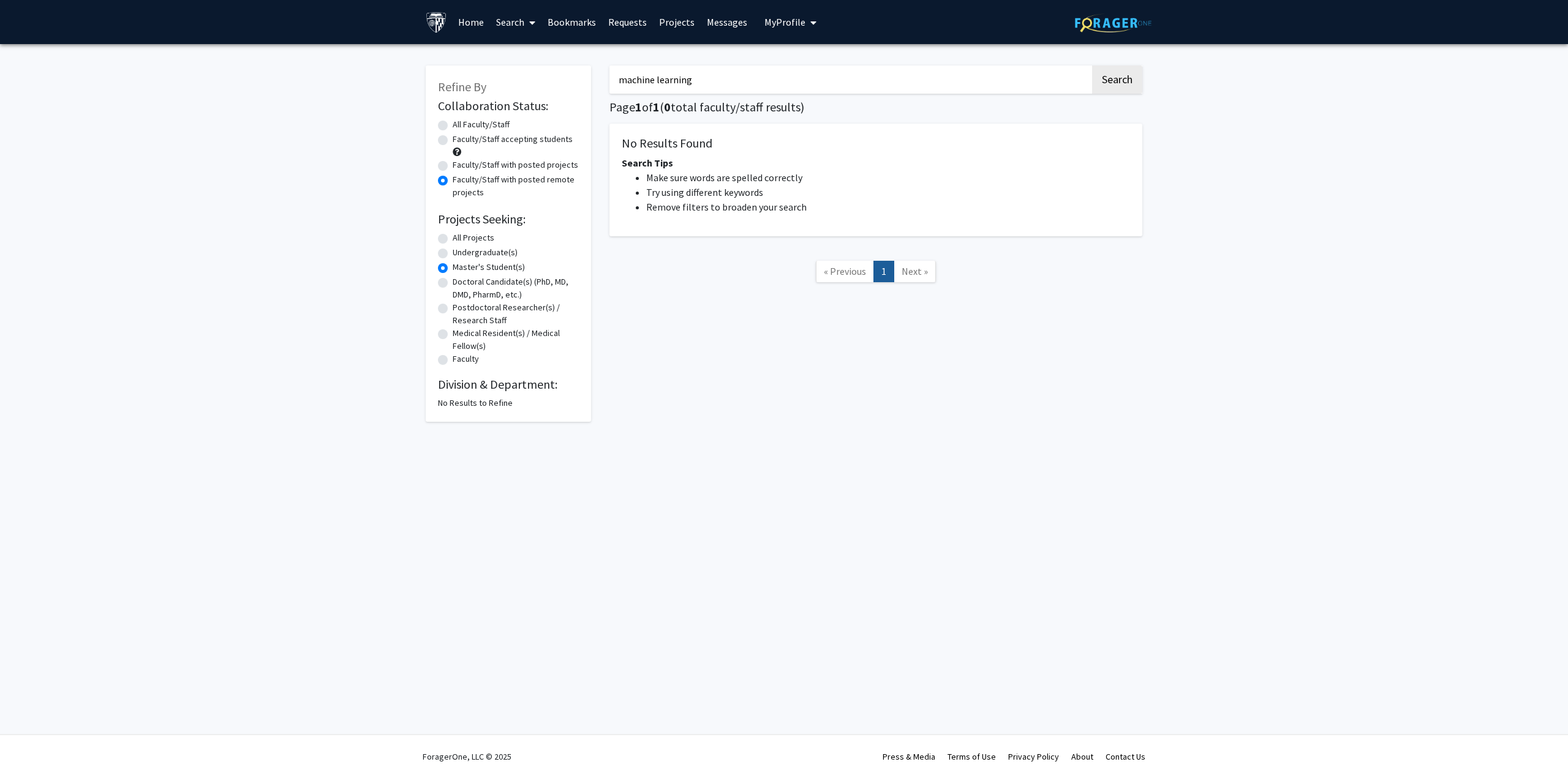
click at [465, 234] on label "All Projects" at bounding box center [473, 238] width 42 height 13
click at [461, 234] on input "All Projects" at bounding box center [456, 235] width 8 height 8
radio input "true"
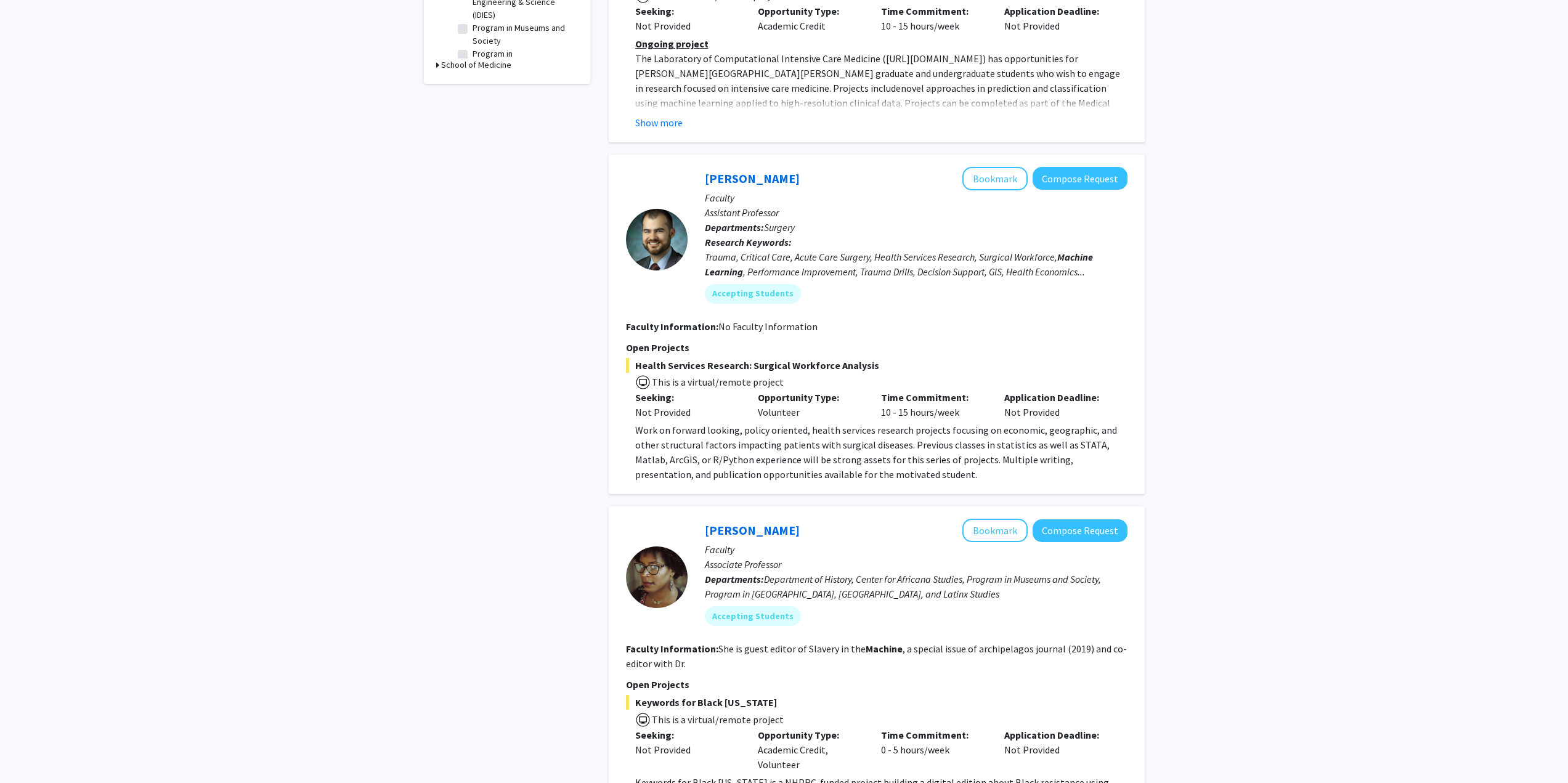
scroll to position [428, 0]
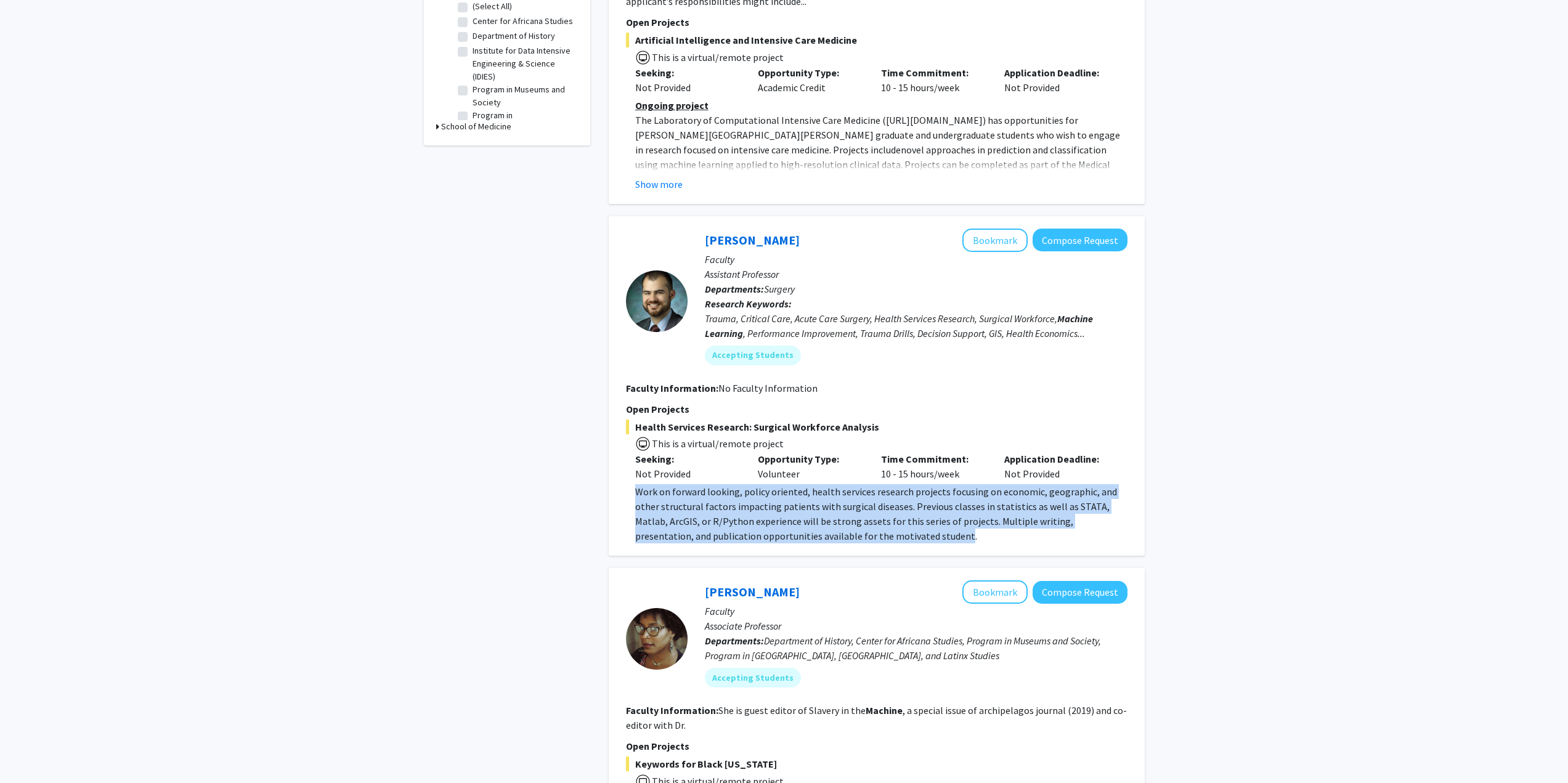
drag, startPoint x: 633, startPoint y: 475, endPoint x: 885, endPoint y: 530, distance: 257.9
click at [885, 530] on div "Alistair Kent Bookmark Compose Request Faculty Assistant Professor Departments:…" at bounding box center [877, 386] width 536 height 340
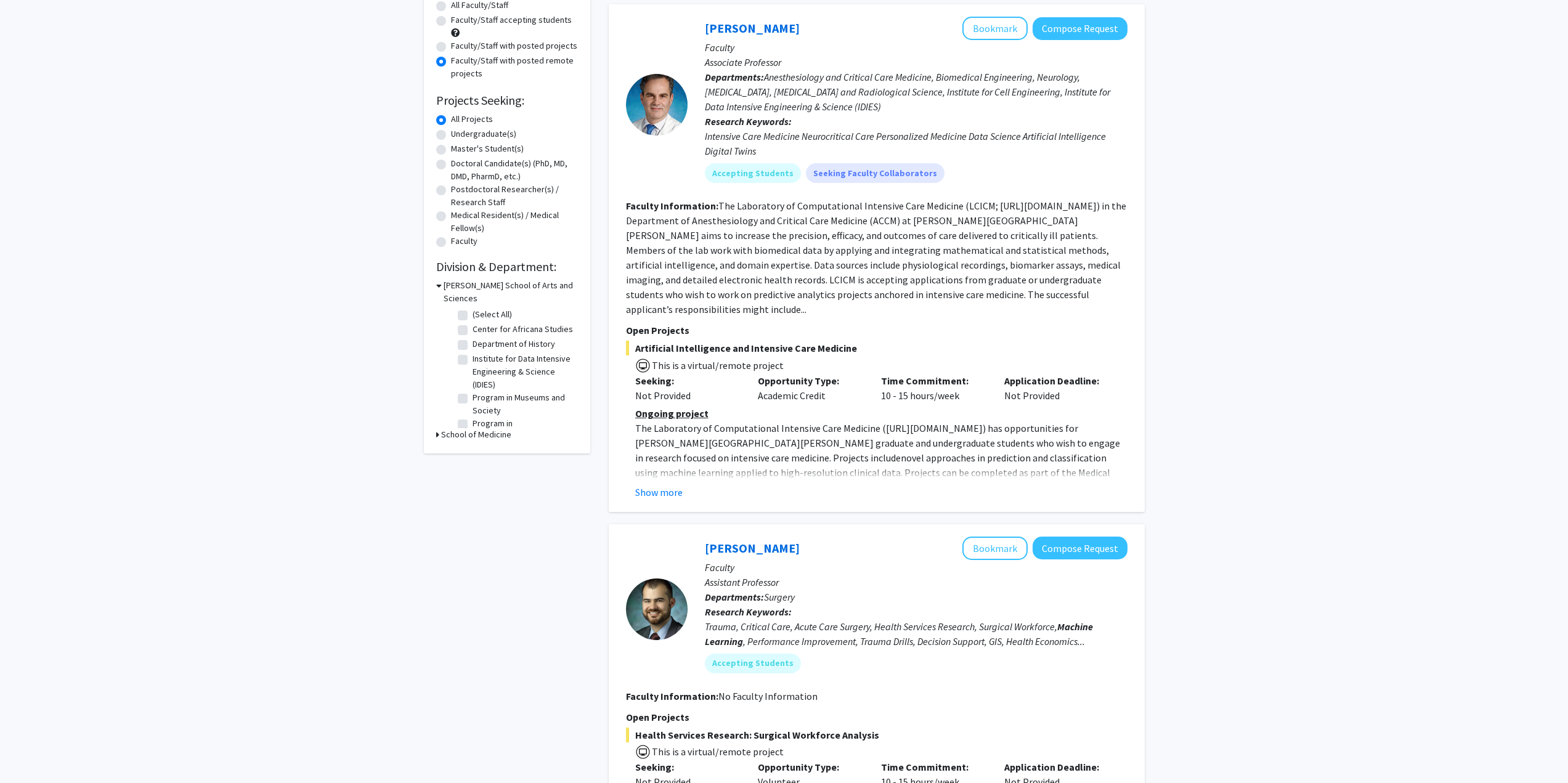
scroll to position [58, 0]
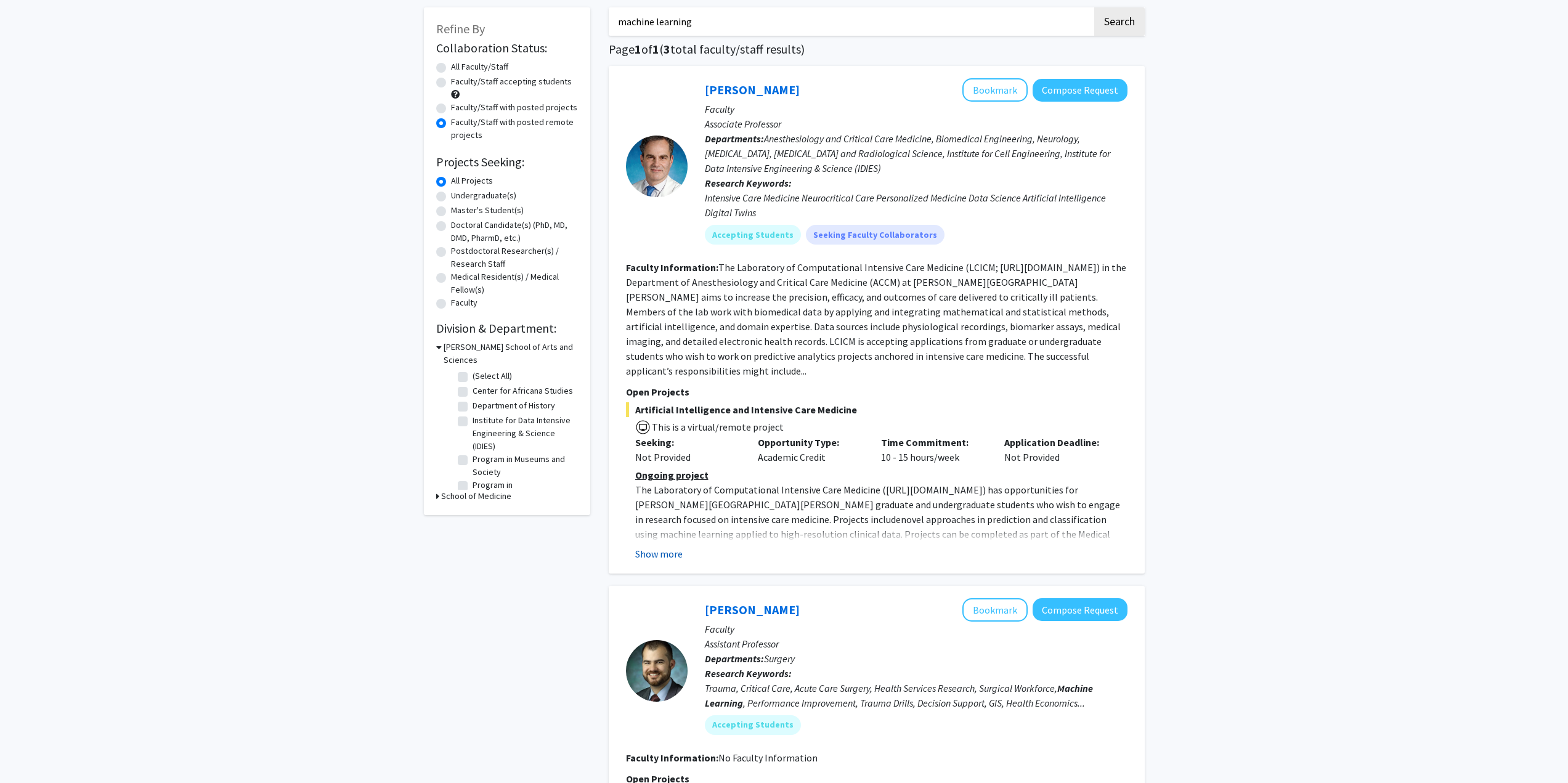
click at [670, 546] on button "Show more" at bounding box center [659, 554] width 47 height 15
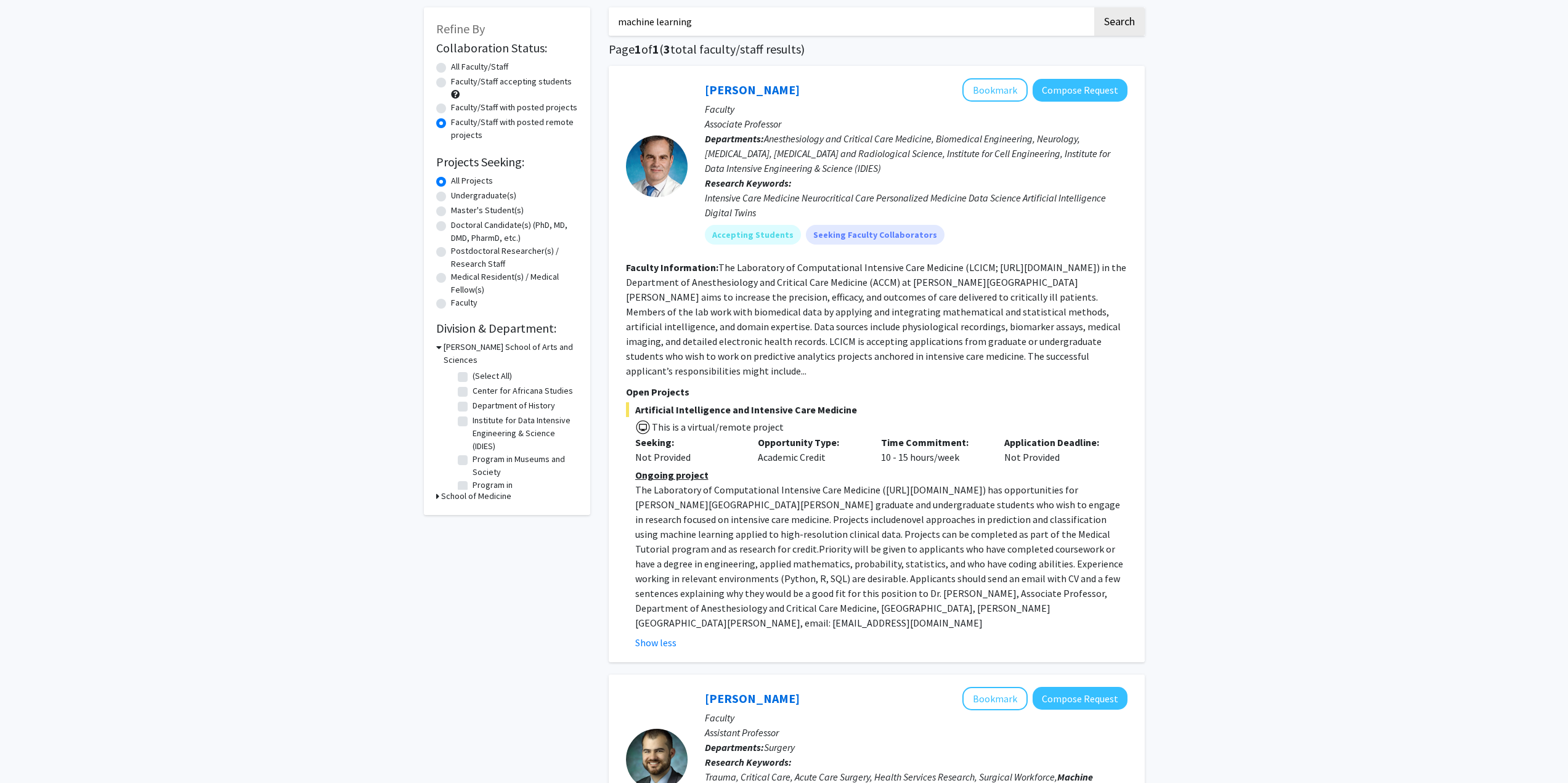
click at [785, 445] on div "Opportunity Type: Academic Credit" at bounding box center [810, 450] width 123 height 29
click at [783, 445] on div "Opportunity Type: Academic Credit" at bounding box center [810, 450] width 123 height 29
